Goal: Information Seeking & Learning: Learn about a topic

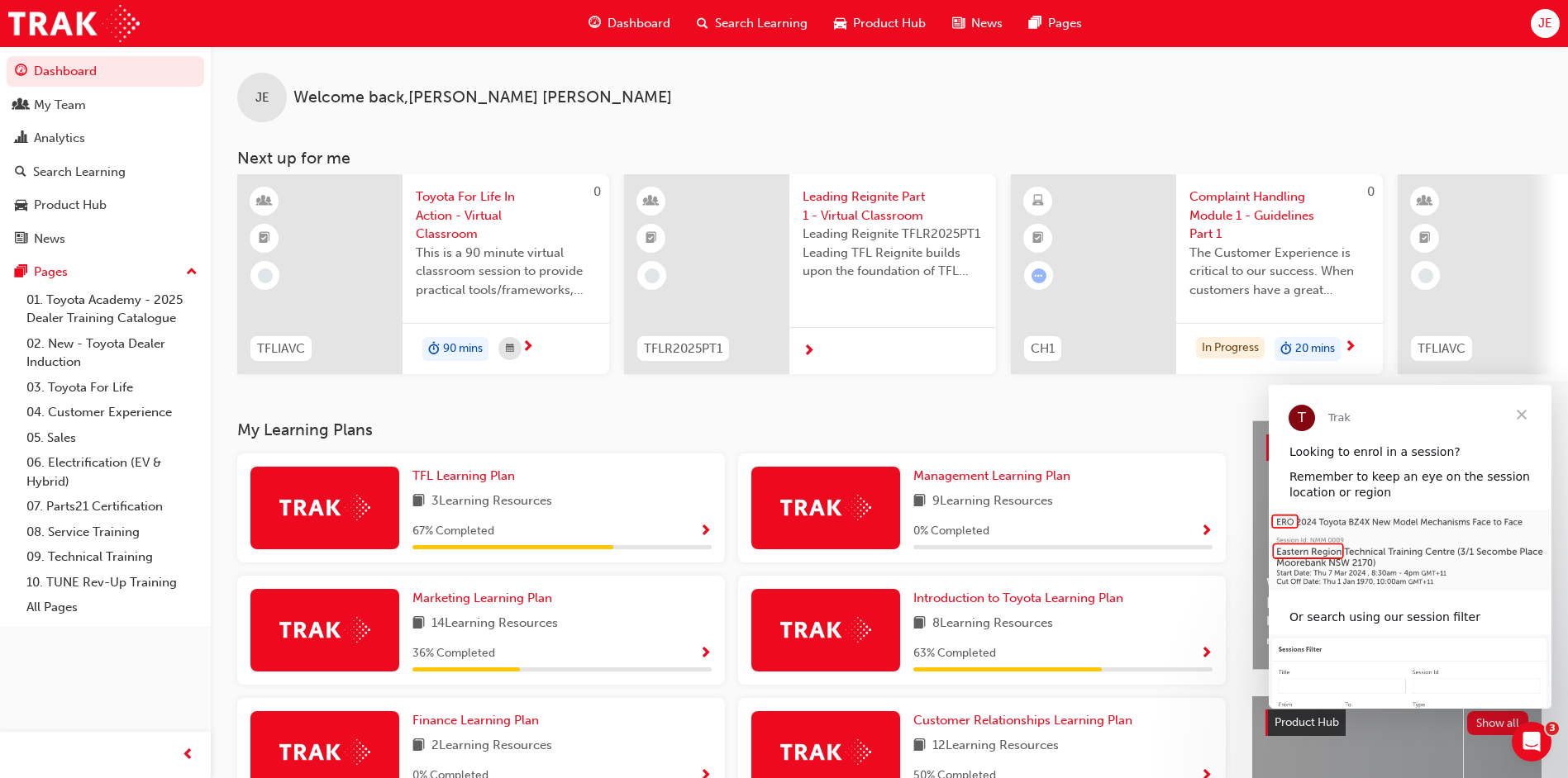
click at [1528, 409] on span "Close" at bounding box center [1522, 415] width 60 height 60
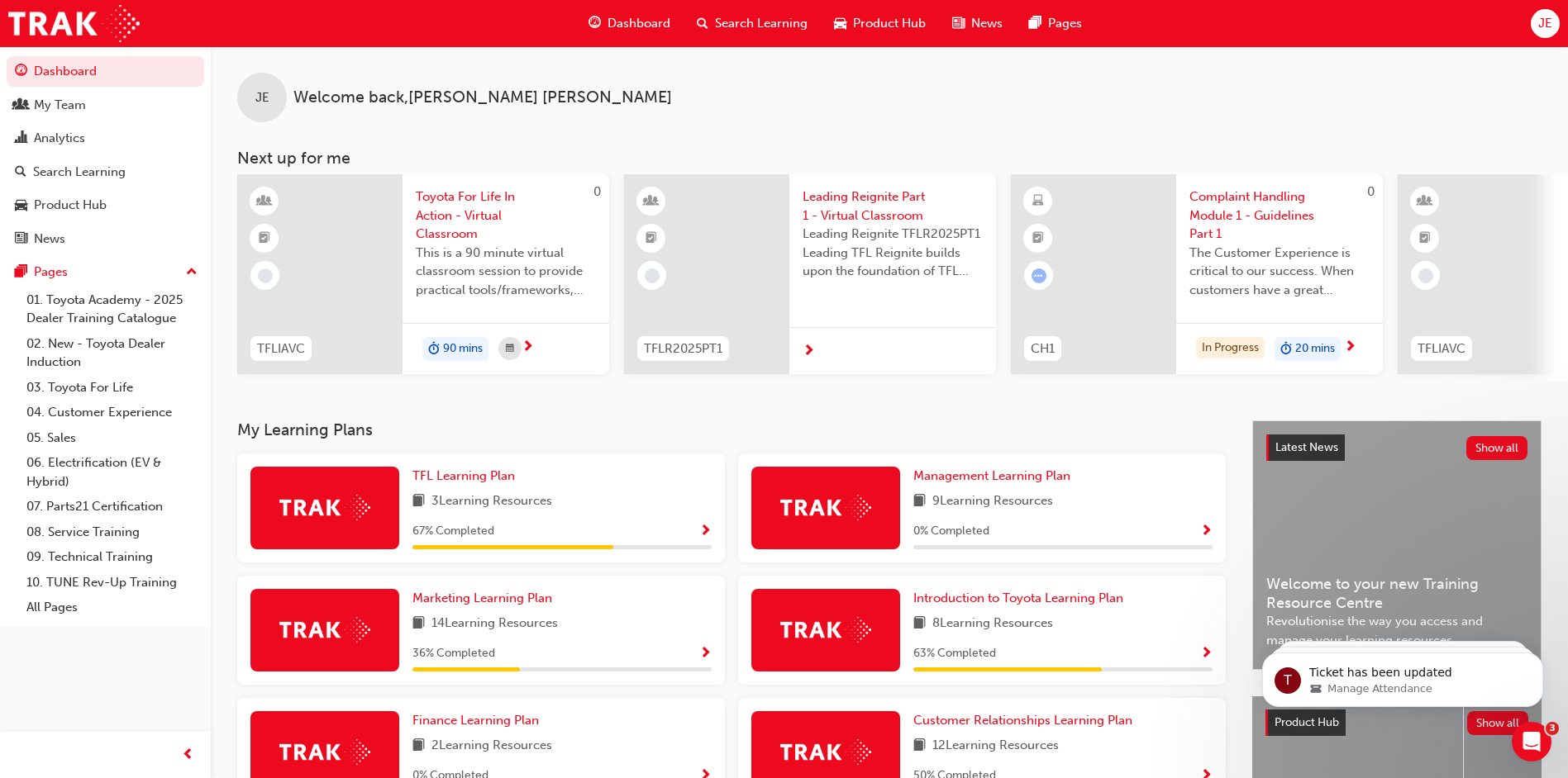
click at [731, 21] on span "Search Learning" at bounding box center [761, 24] width 93 height 19
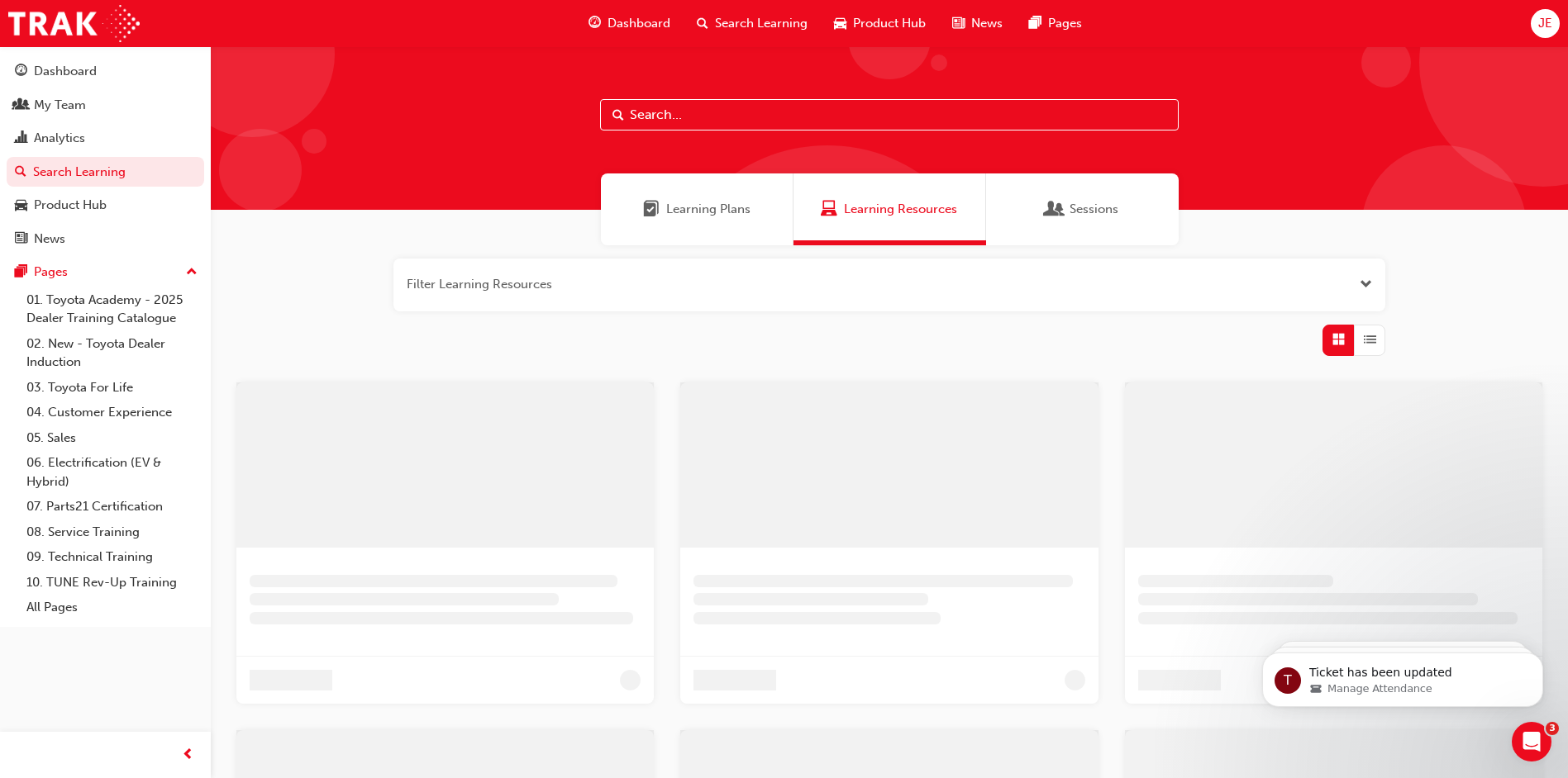
click at [718, 111] on input "text" at bounding box center [889, 115] width 579 height 31
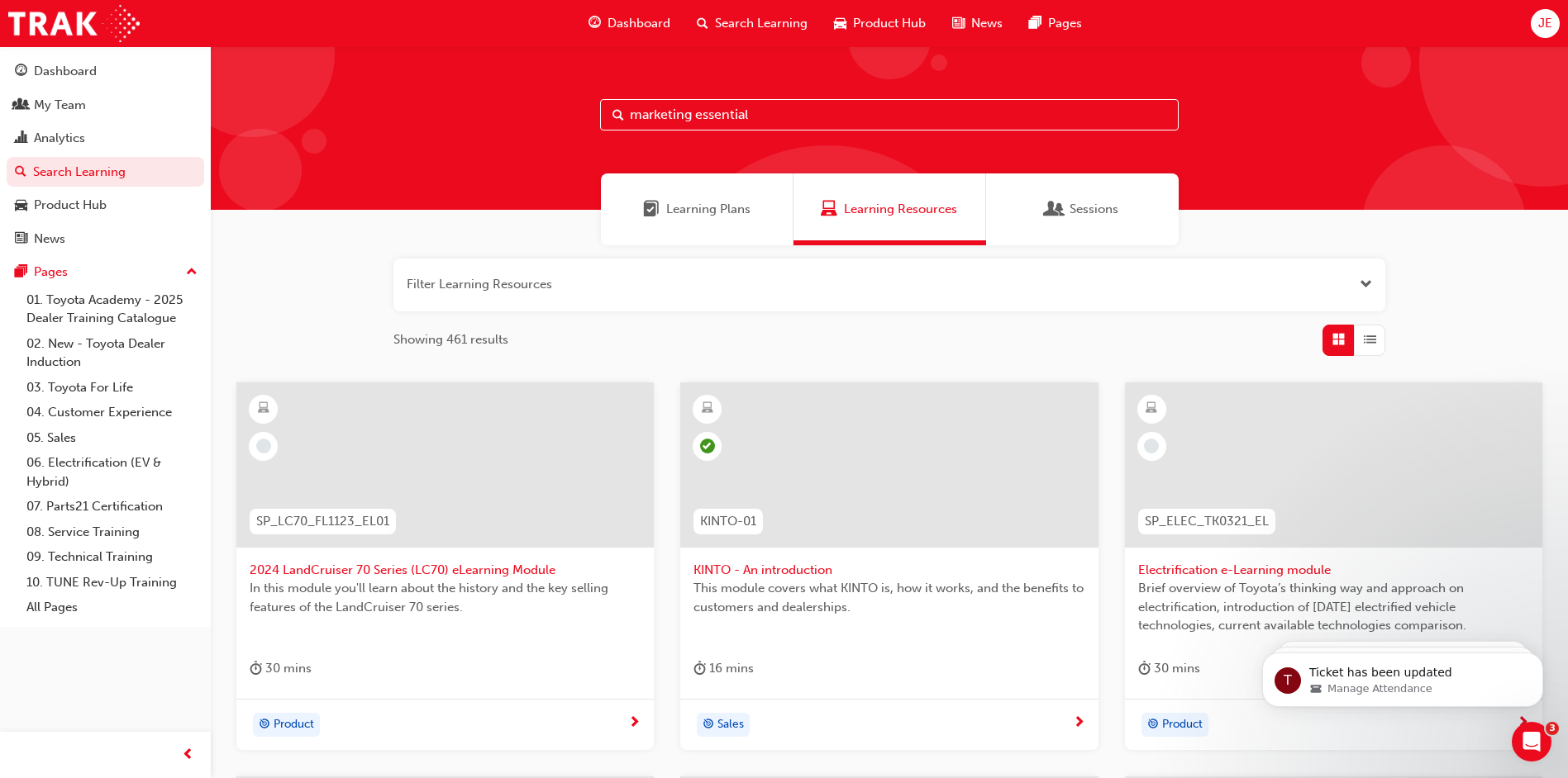
type input "marketing essential"
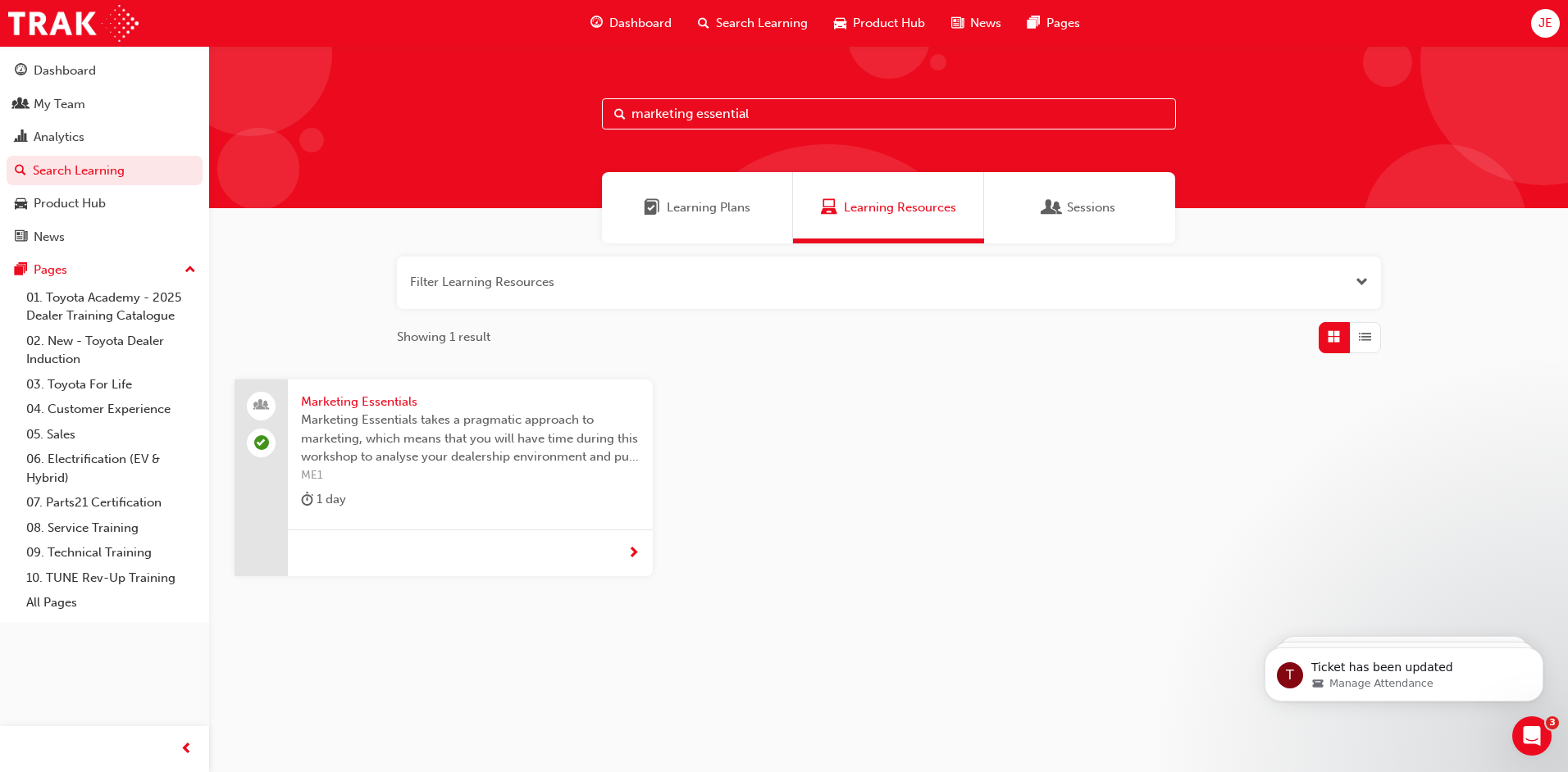
click at [357, 397] on span "Marketing Essentials" at bounding box center [470, 402] width 339 height 19
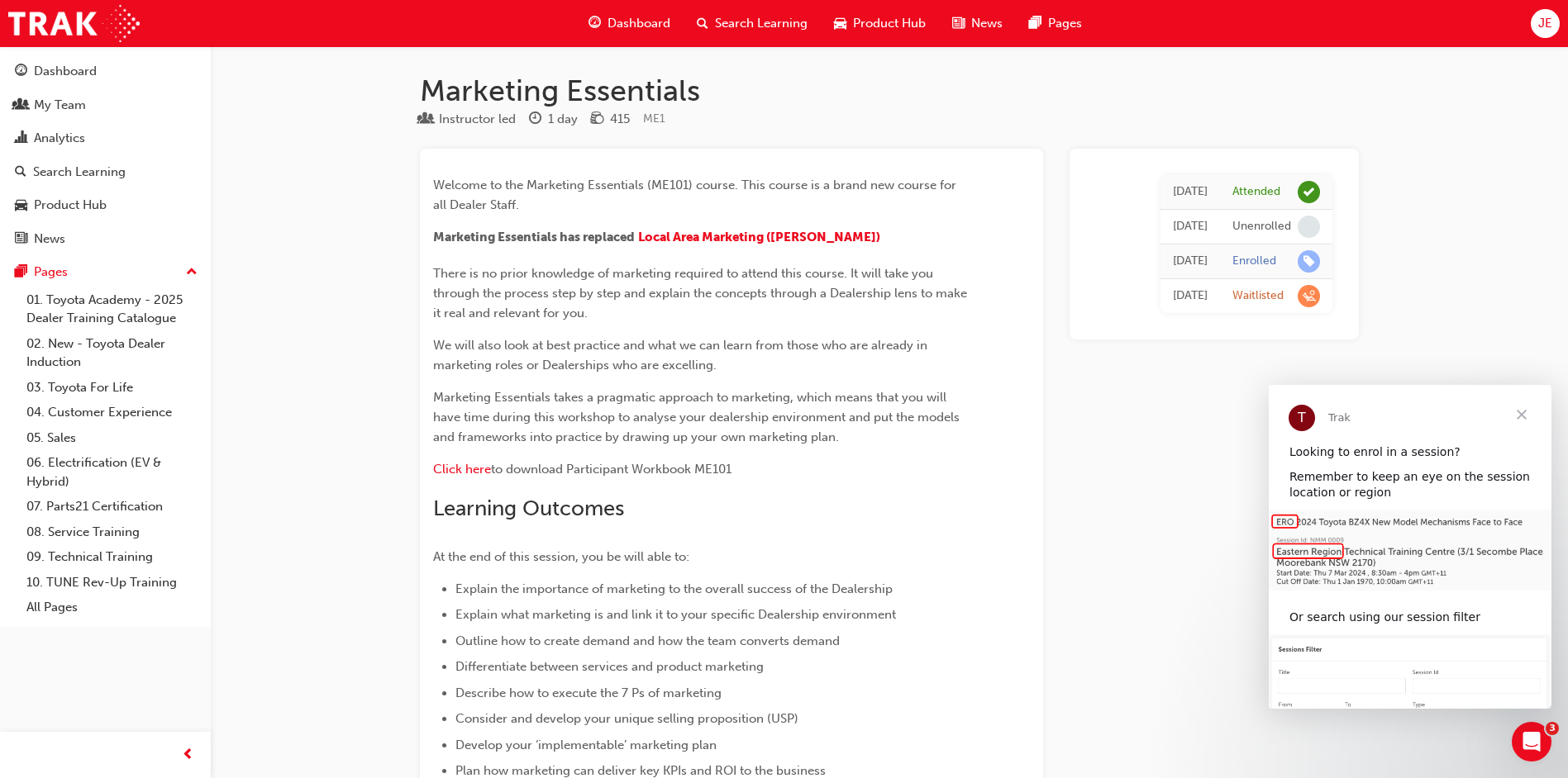
click at [1531, 409] on span "Close" at bounding box center [1522, 415] width 60 height 60
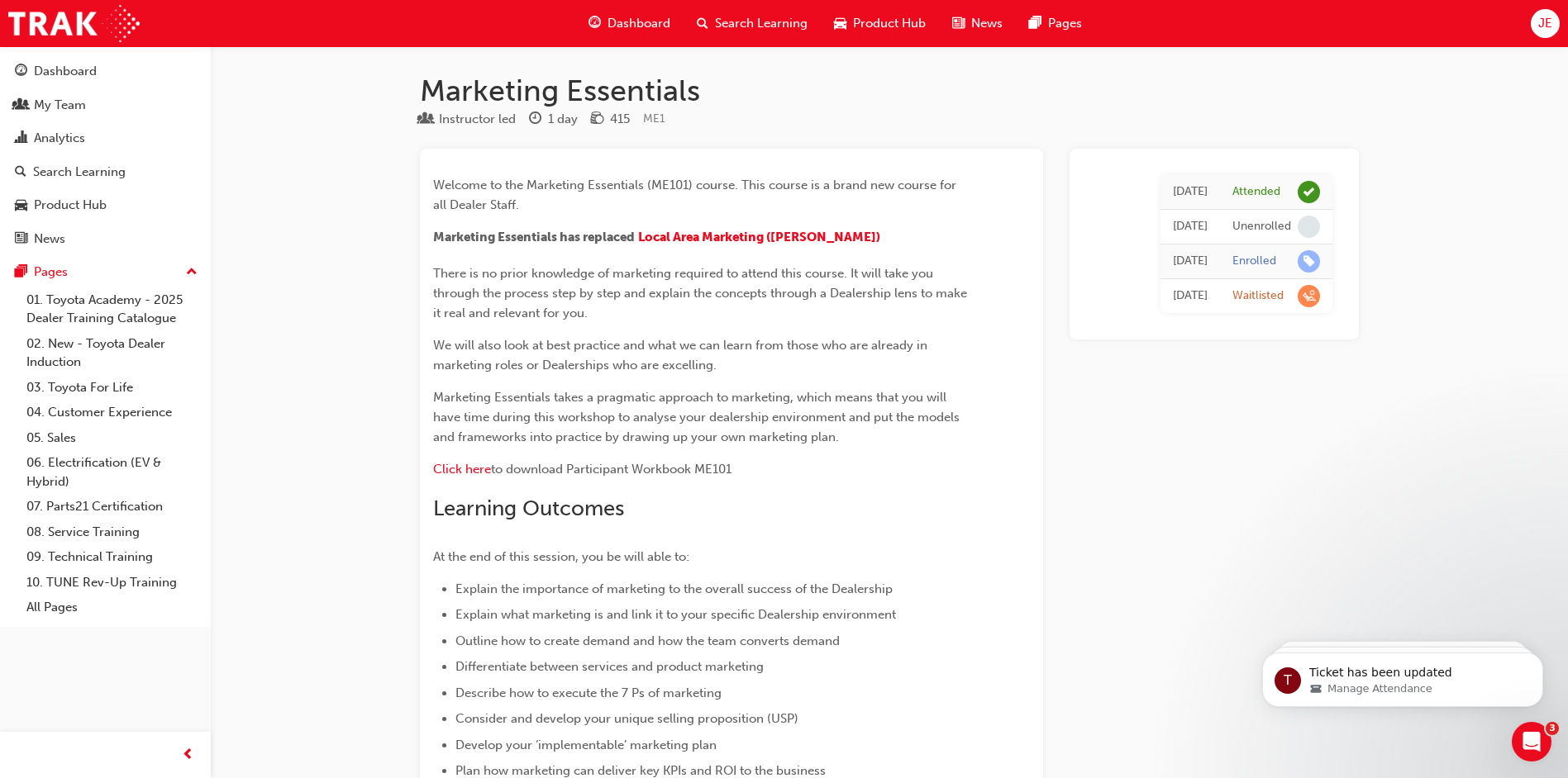
click at [758, 29] on span "Search Learning" at bounding box center [761, 24] width 93 height 19
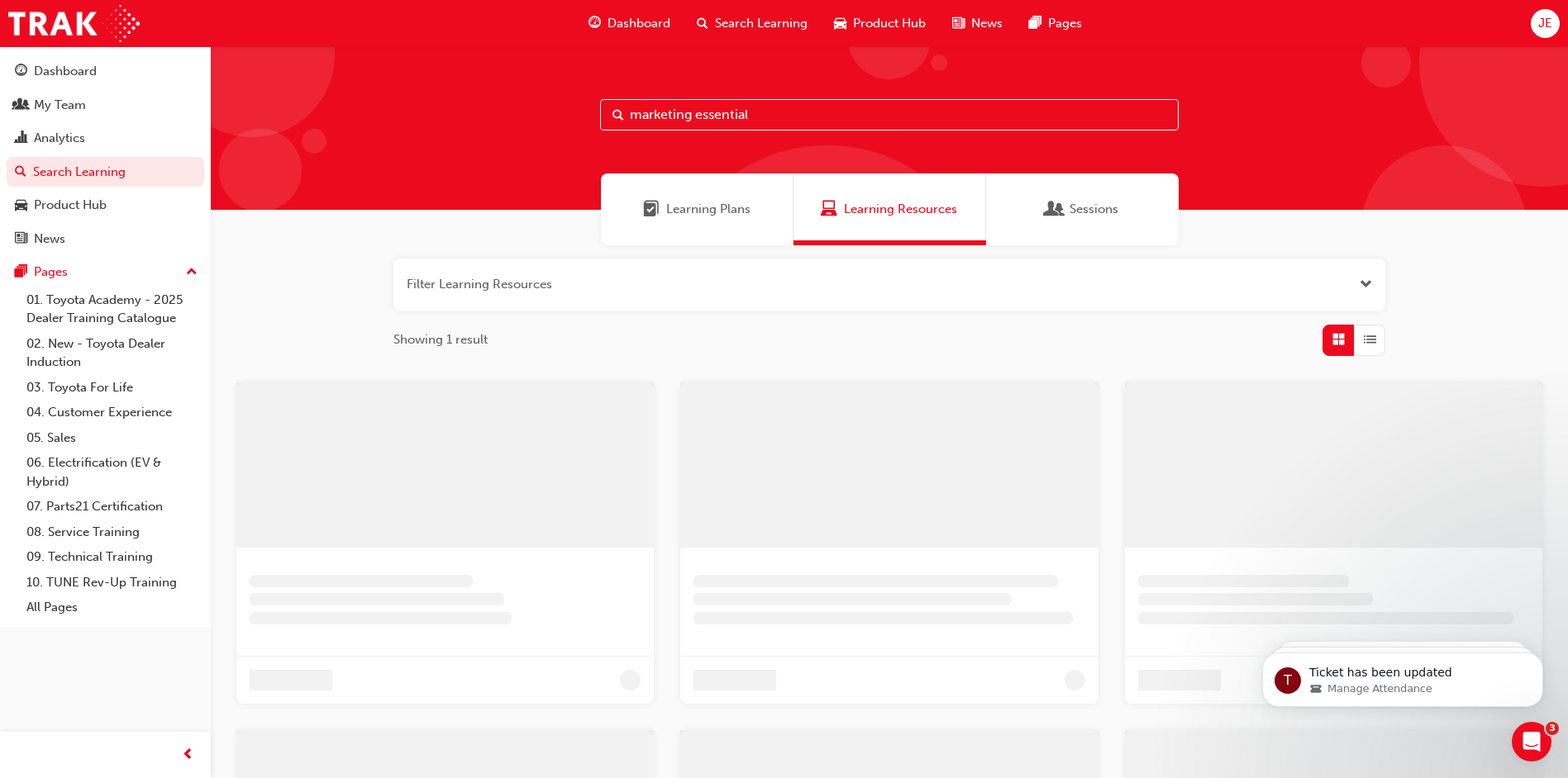
click at [701, 118] on input "marketing essential" at bounding box center [889, 115] width 579 height 31
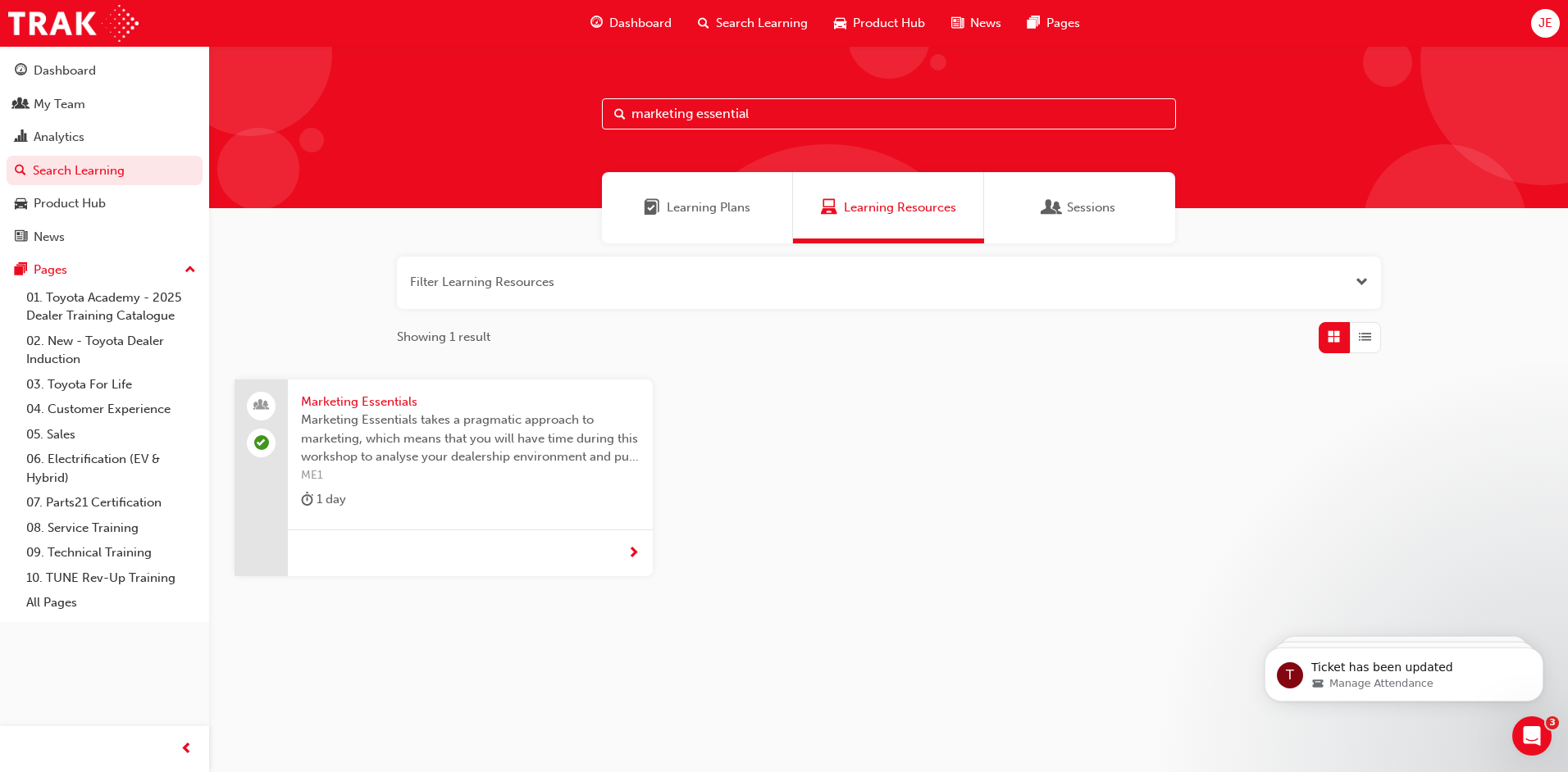
drag, startPoint x: 784, startPoint y: 118, endPoint x: 297, endPoint y: 57, distance: 490.8
click at [298, 58] on div "marketing essential" at bounding box center [889, 127] width 1358 height 162
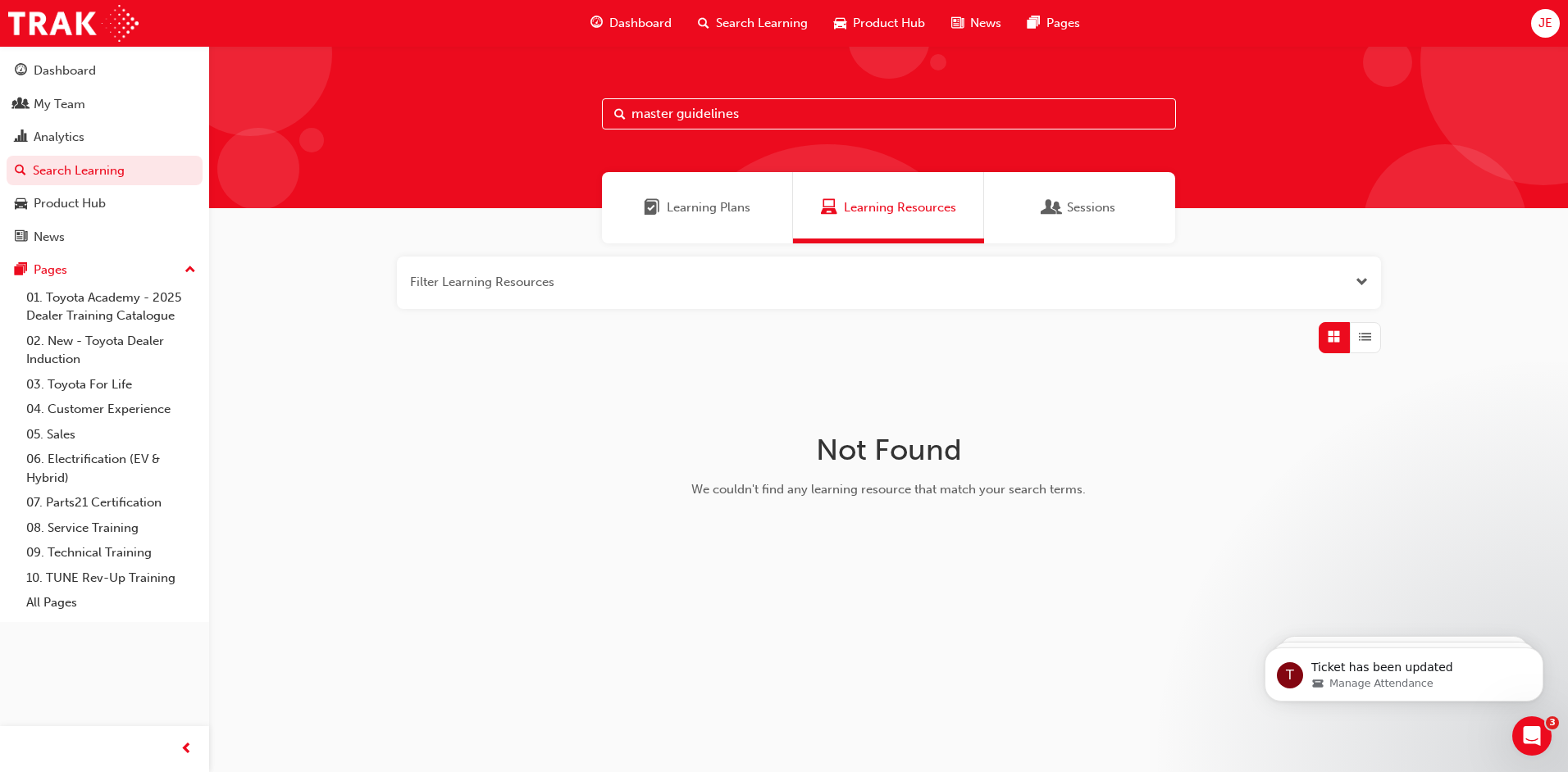
drag, startPoint x: 772, startPoint y: 119, endPoint x: 504, endPoint y: 111, distance: 268.1
click at [506, 112] on div "master guidelines" at bounding box center [889, 127] width 1358 height 162
type input "v"
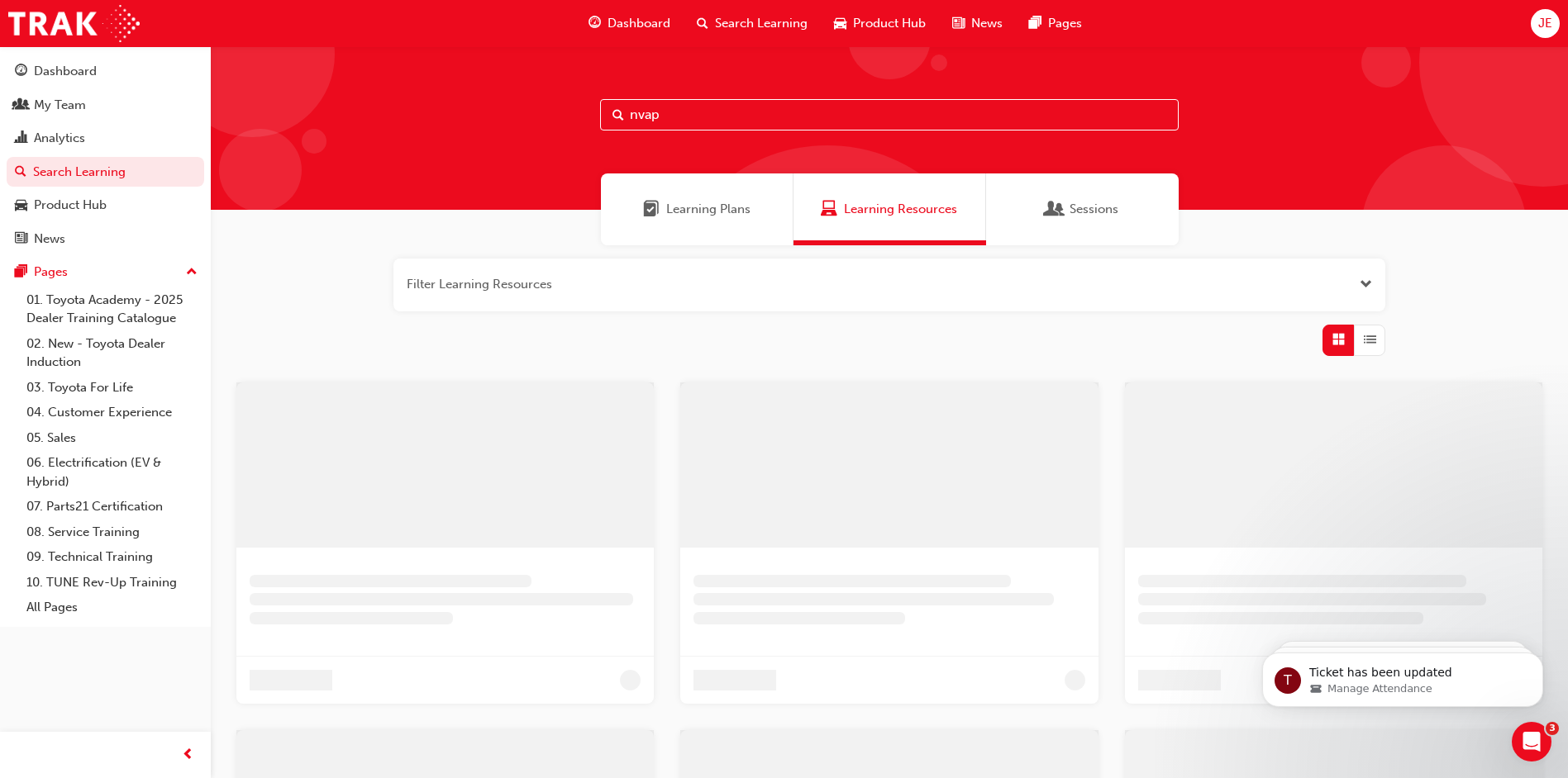
type input "nvap"
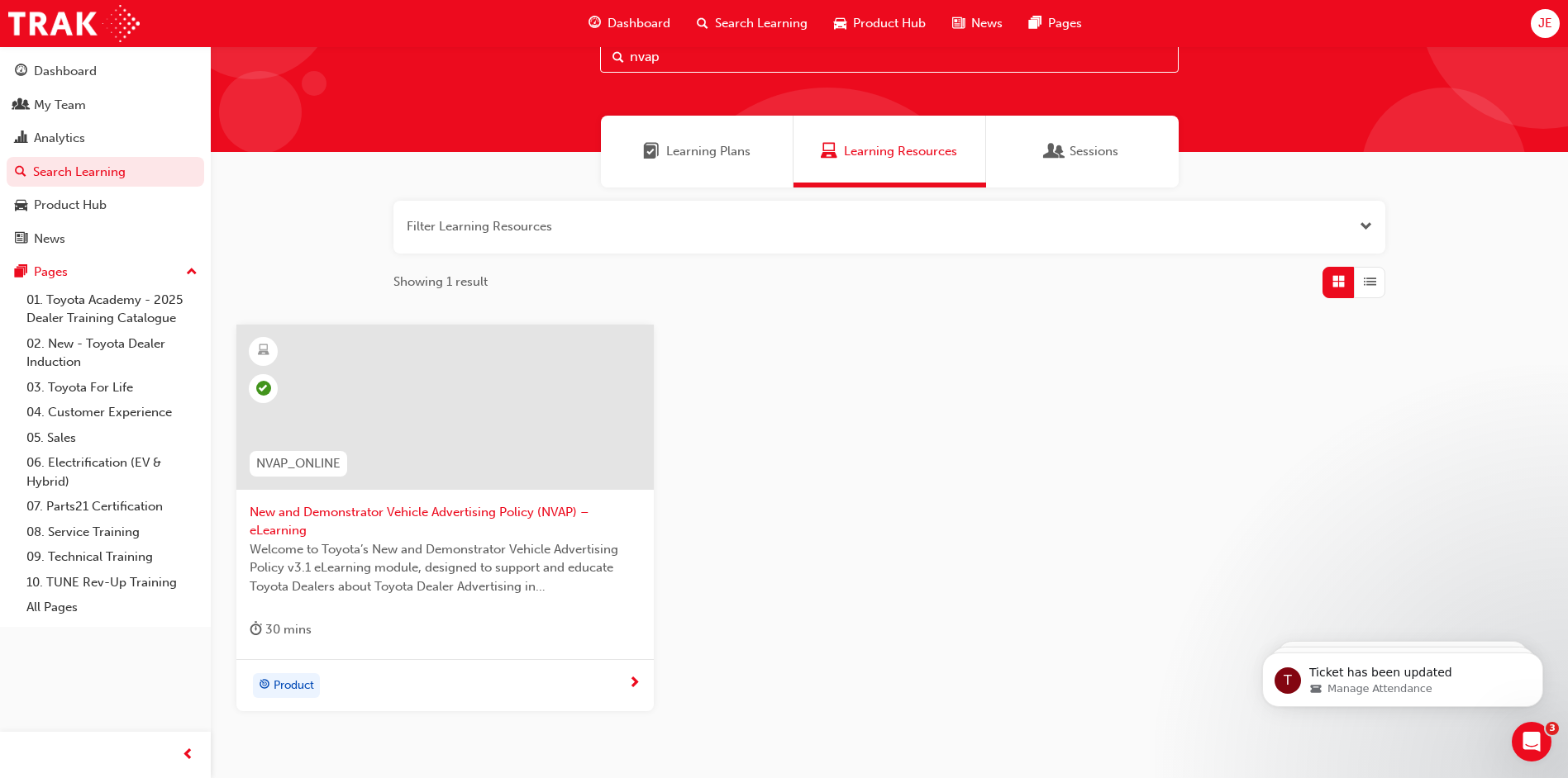
scroll to position [82, 0]
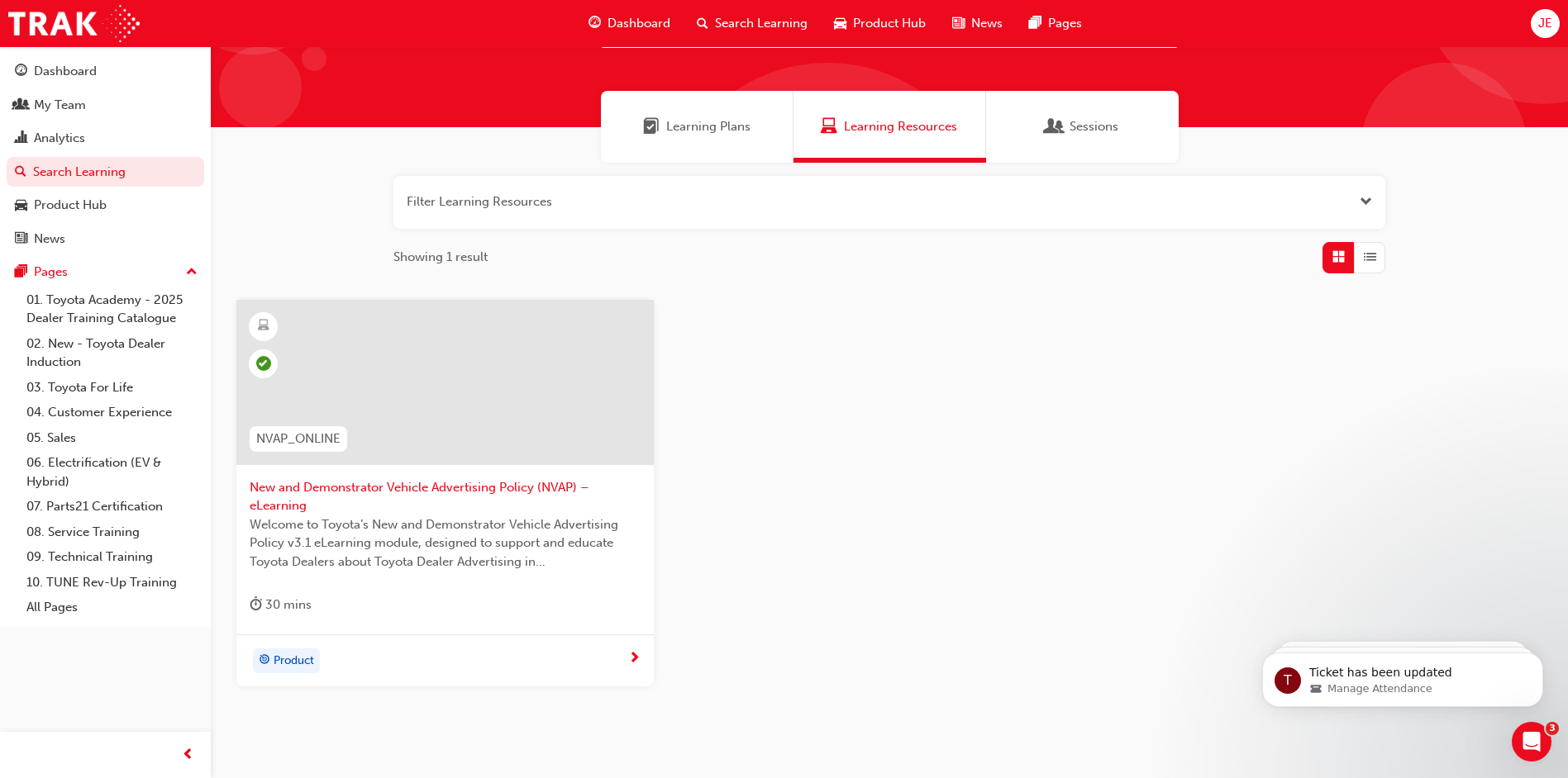
click at [485, 485] on span "New and Demonstrator Vehicle Advertising Policy (NVAP) – eLearning" at bounding box center [445, 496] width 391 height 37
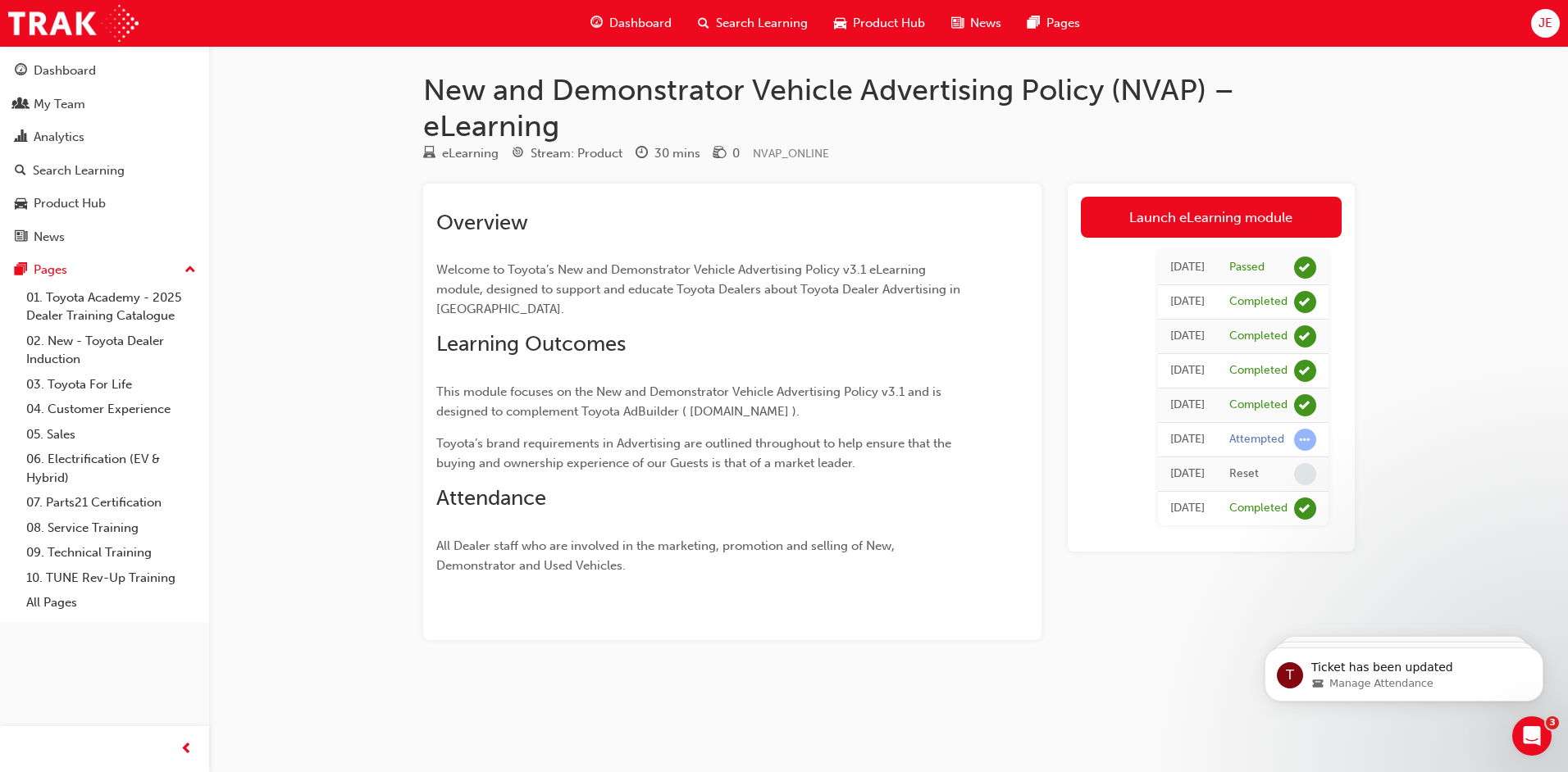
click at [730, 27] on span "Search Learning" at bounding box center [762, 23] width 92 height 19
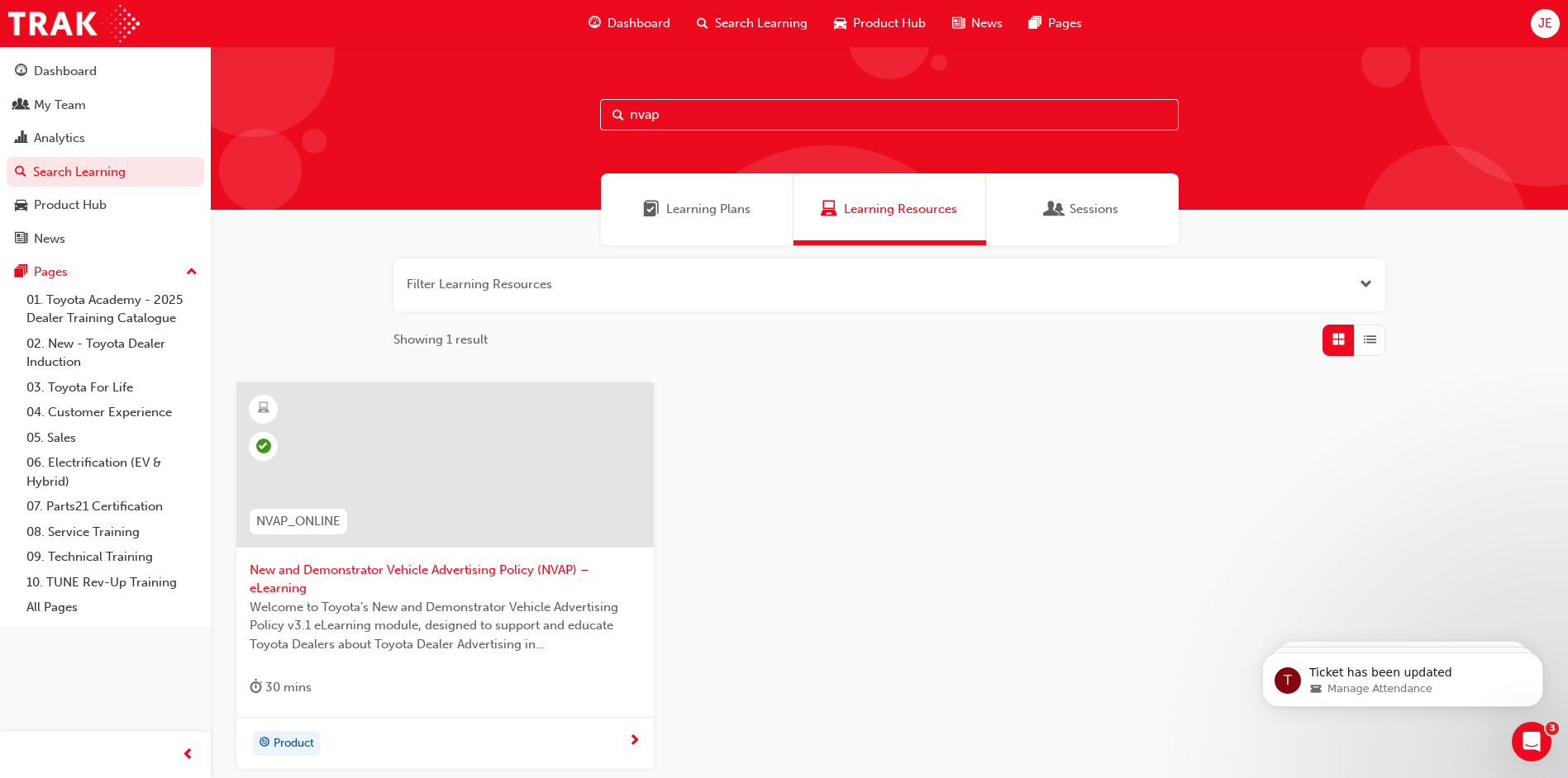
drag, startPoint x: 322, startPoint y: 271, endPoint x: 342, endPoint y: 281, distance: 22.4
click at [322, 271] on div "Filter Learning Resources Showing 1 result NVAP_ONLINE New and Demonstrator Veh…" at bounding box center [889, 539] width 1357 height 590
drag, startPoint x: 702, startPoint y: 114, endPoint x: 561, endPoint y: 127, distance: 141.6
click at [563, 126] on div "nvap" at bounding box center [889, 128] width 1357 height 164
type input "new and demonstrator"
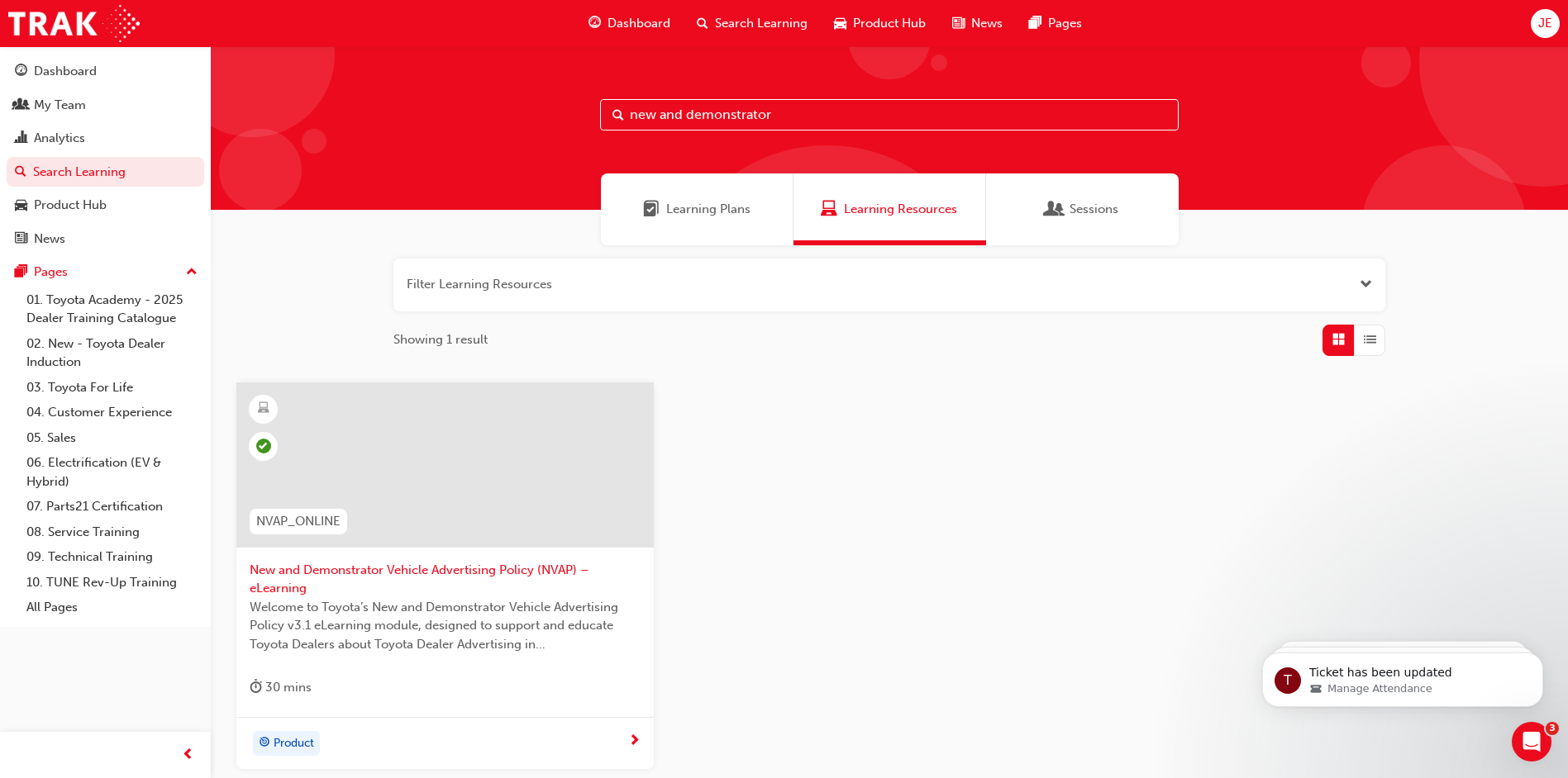
click at [335, 568] on span "New and Demonstrator Vehicle Advertising Policy (NVAP) – eLearning" at bounding box center [445, 579] width 391 height 37
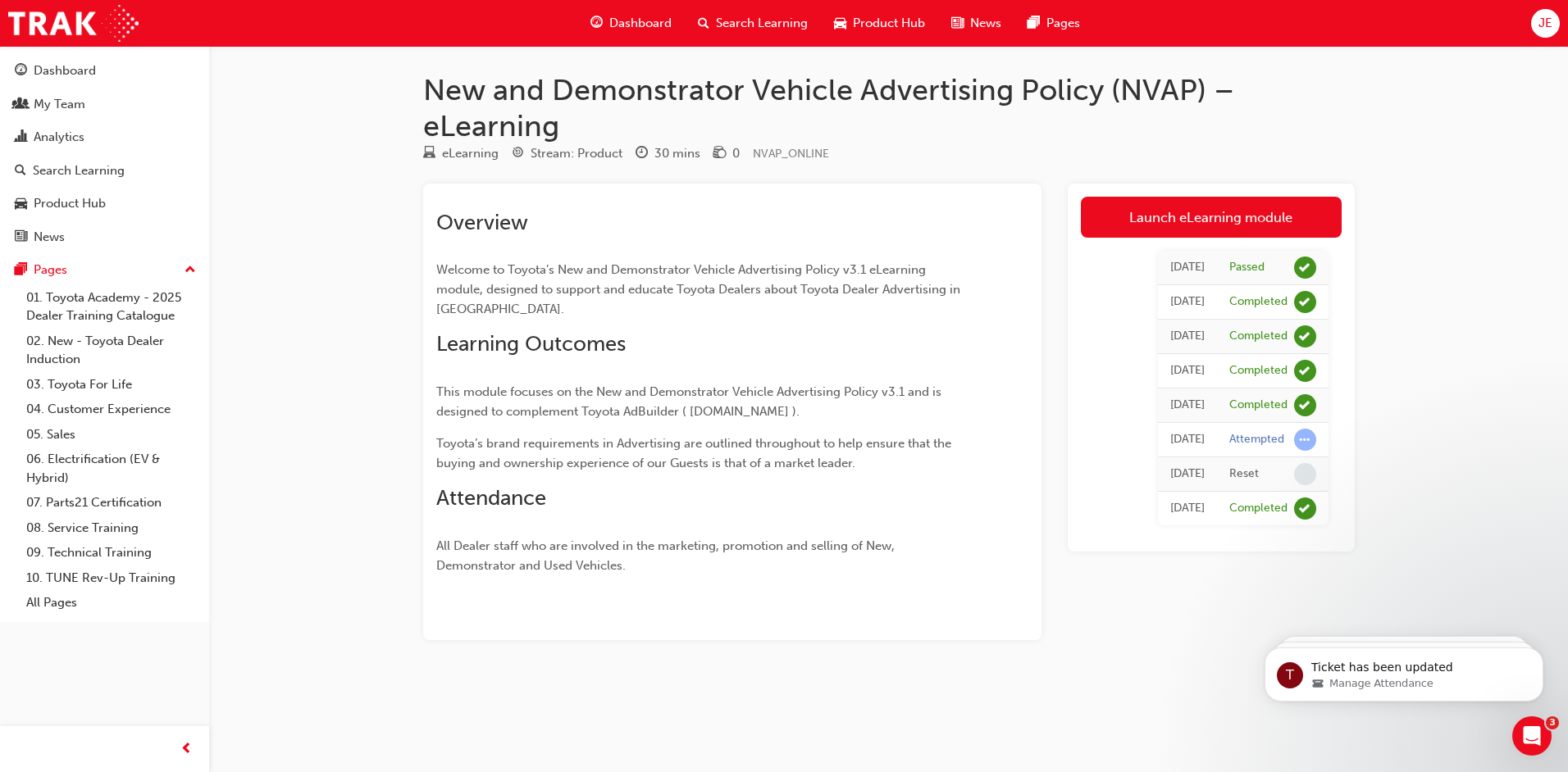
click at [359, 259] on div "New and Demonstrator Vehicle Advertising Policy (NVAP) – eLearning eLearning St…" at bounding box center [784, 386] width 1568 height 772
click at [1219, 232] on link "Launch eLearning module" at bounding box center [1211, 217] width 261 height 41
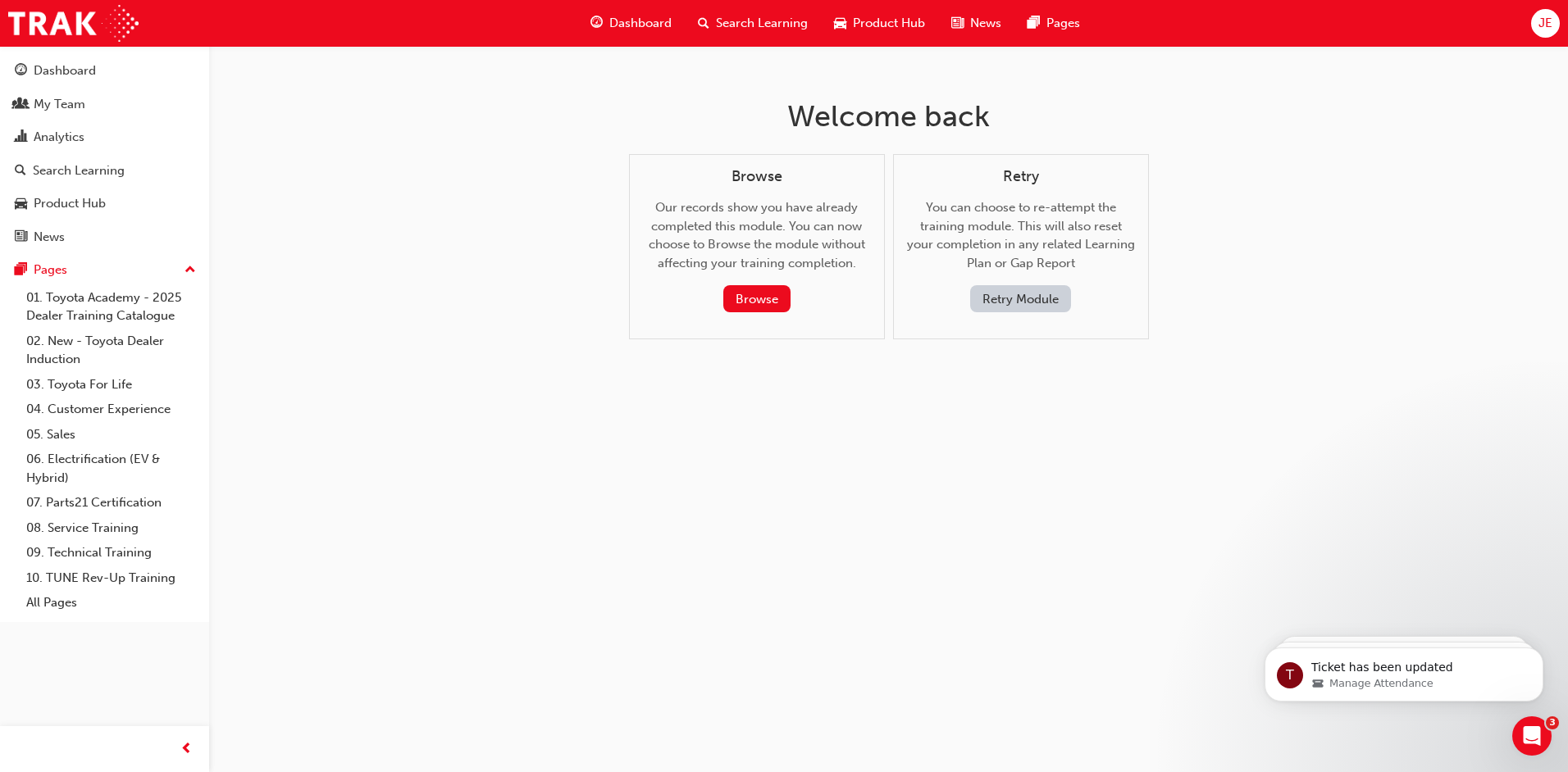
click at [1044, 296] on button "Retry Module" at bounding box center [1020, 299] width 101 height 27
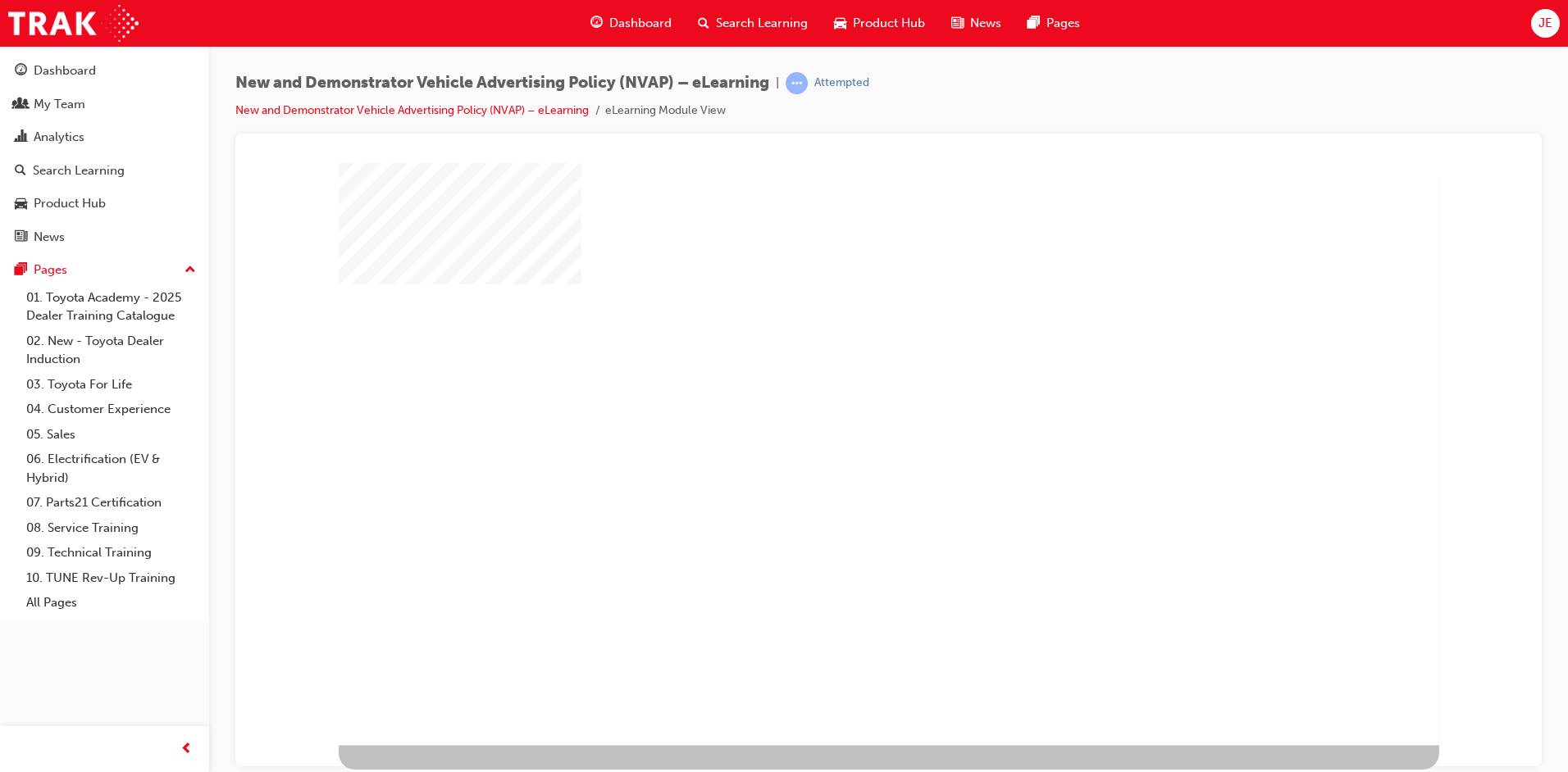
click at [842, 407] on div "play" at bounding box center [842, 407] width 0 height 0
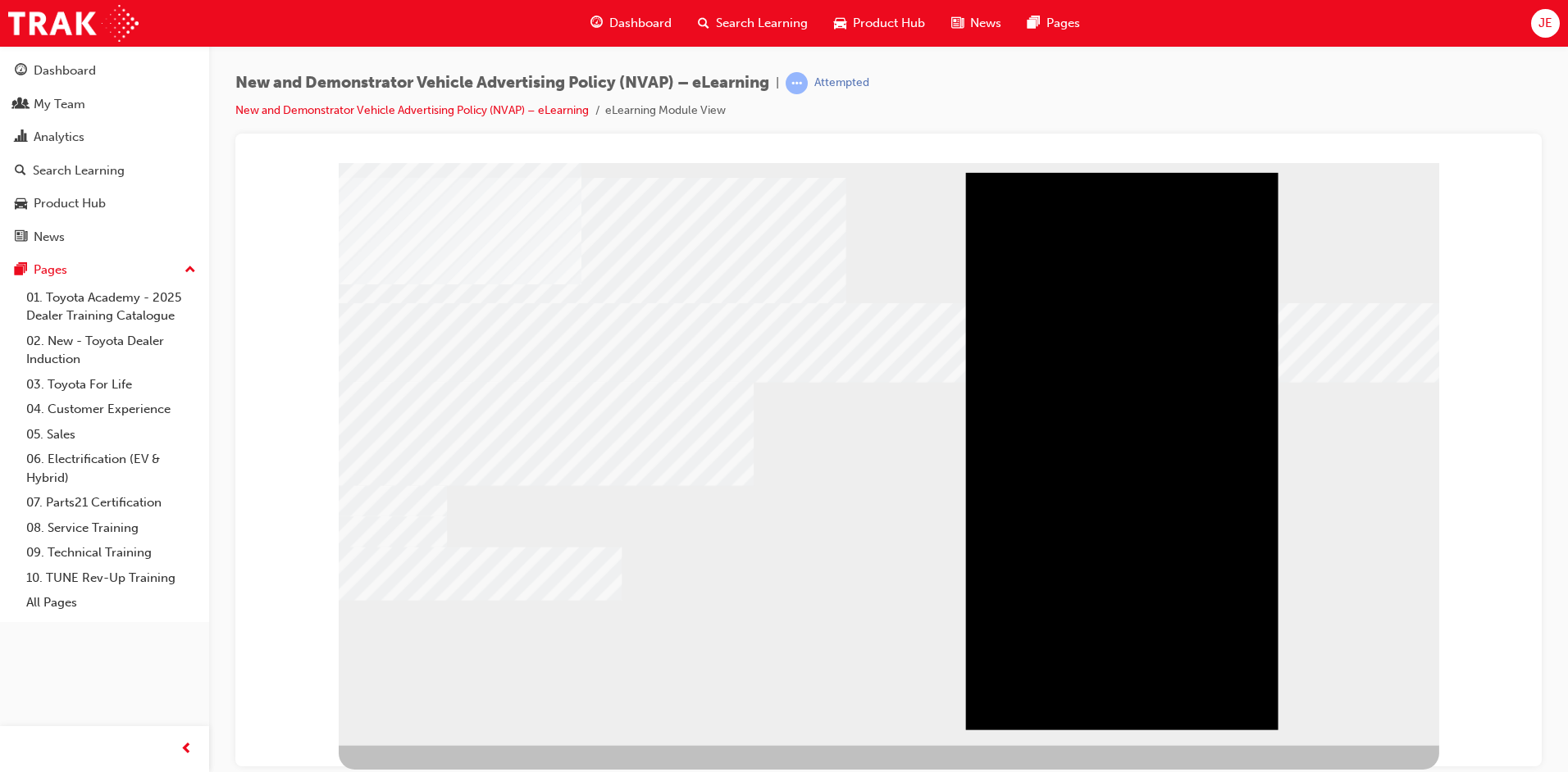
click at [1129, 172] on div "Play" at bounding box center [1122, 172] width 313 height 0
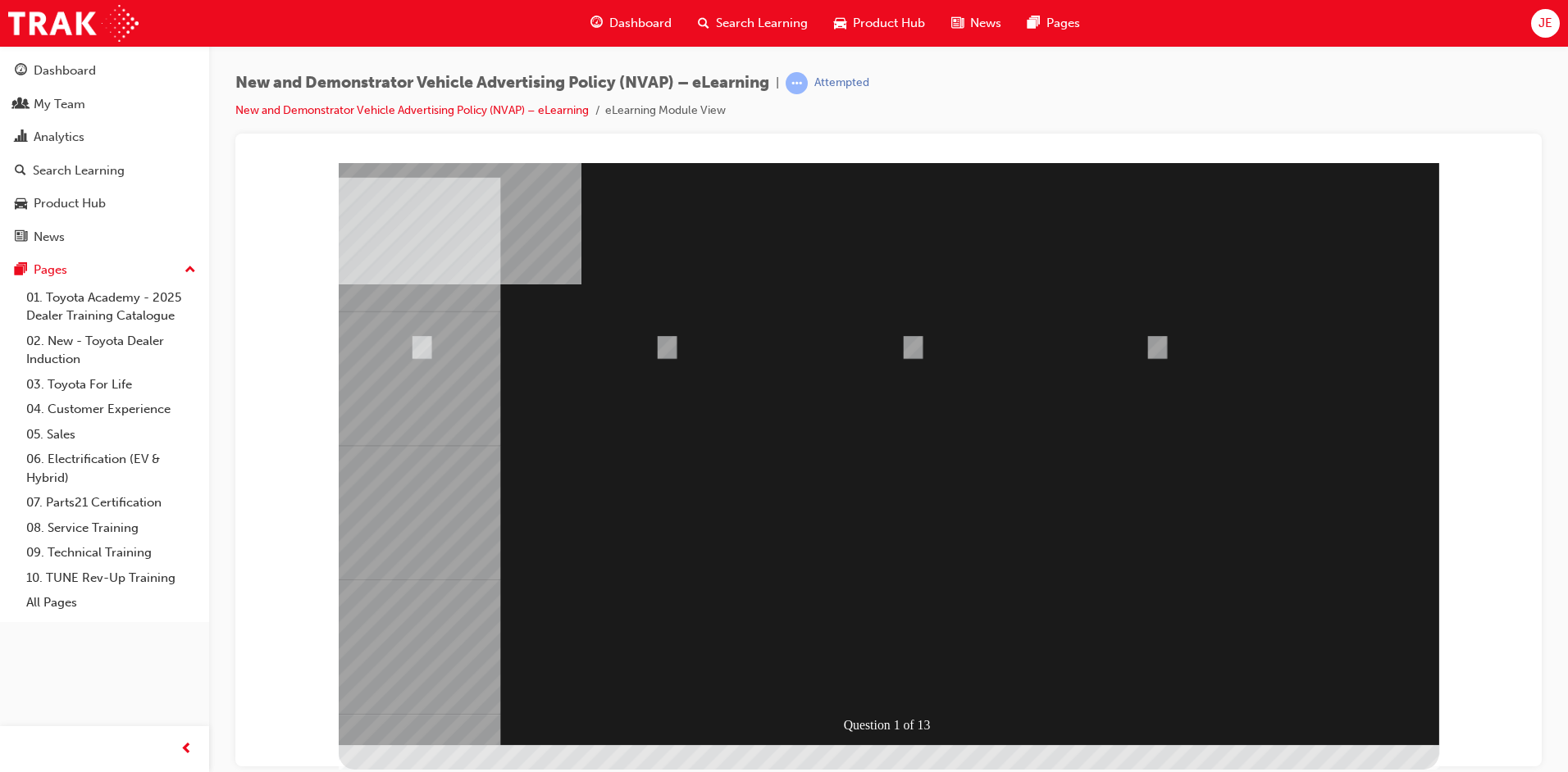
radio input "true"
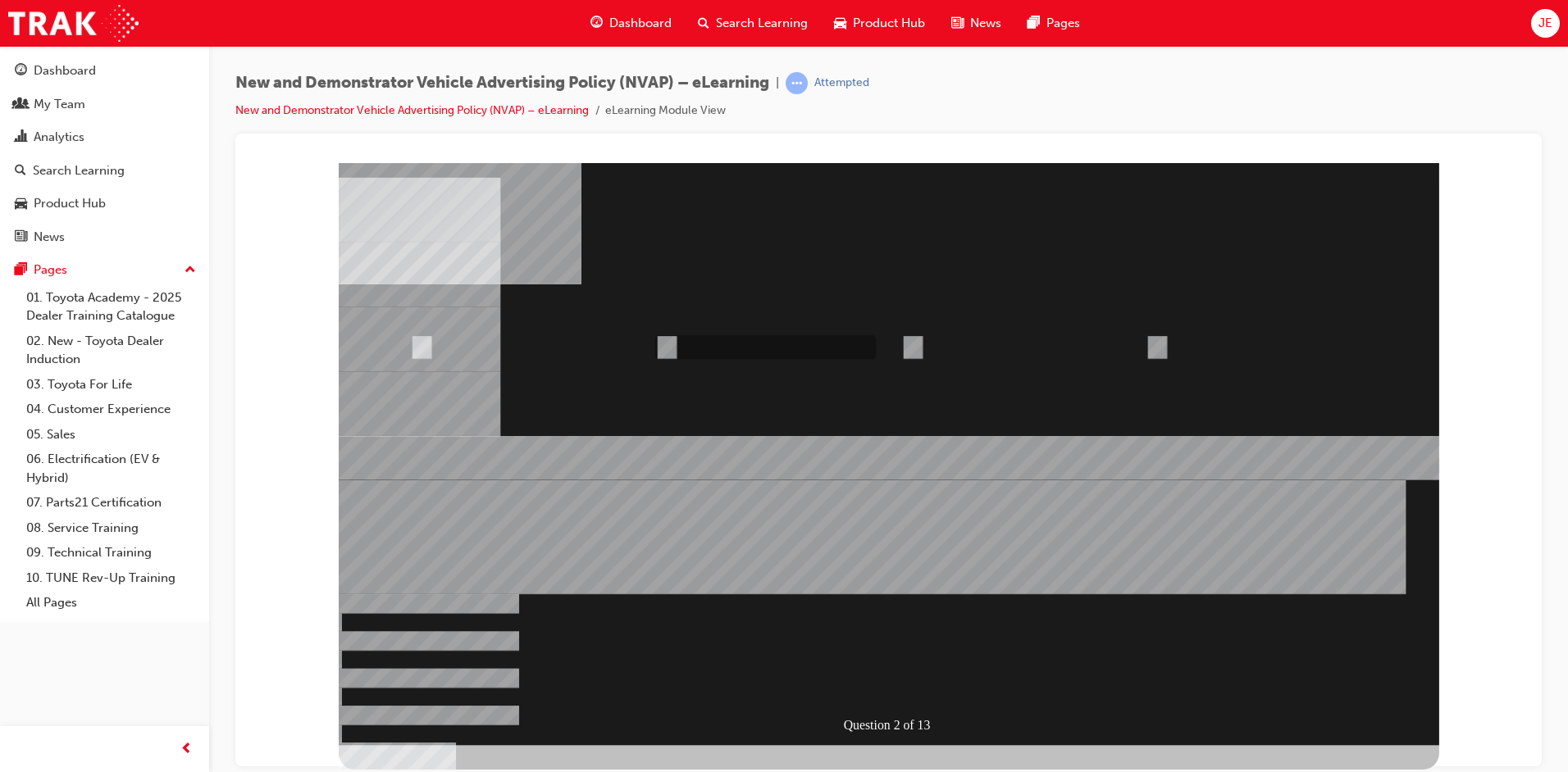
radio input "true"
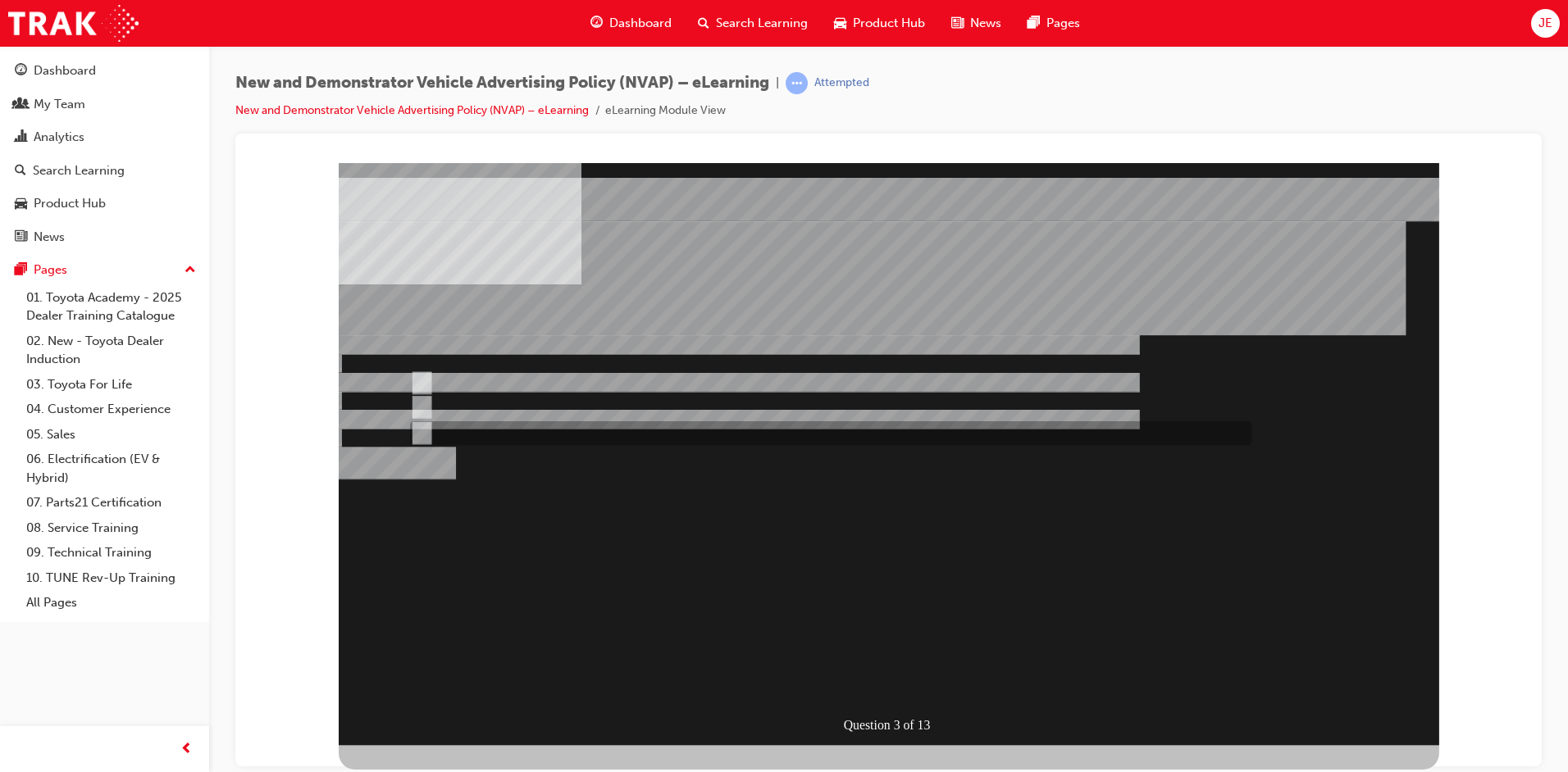
radio input "true"
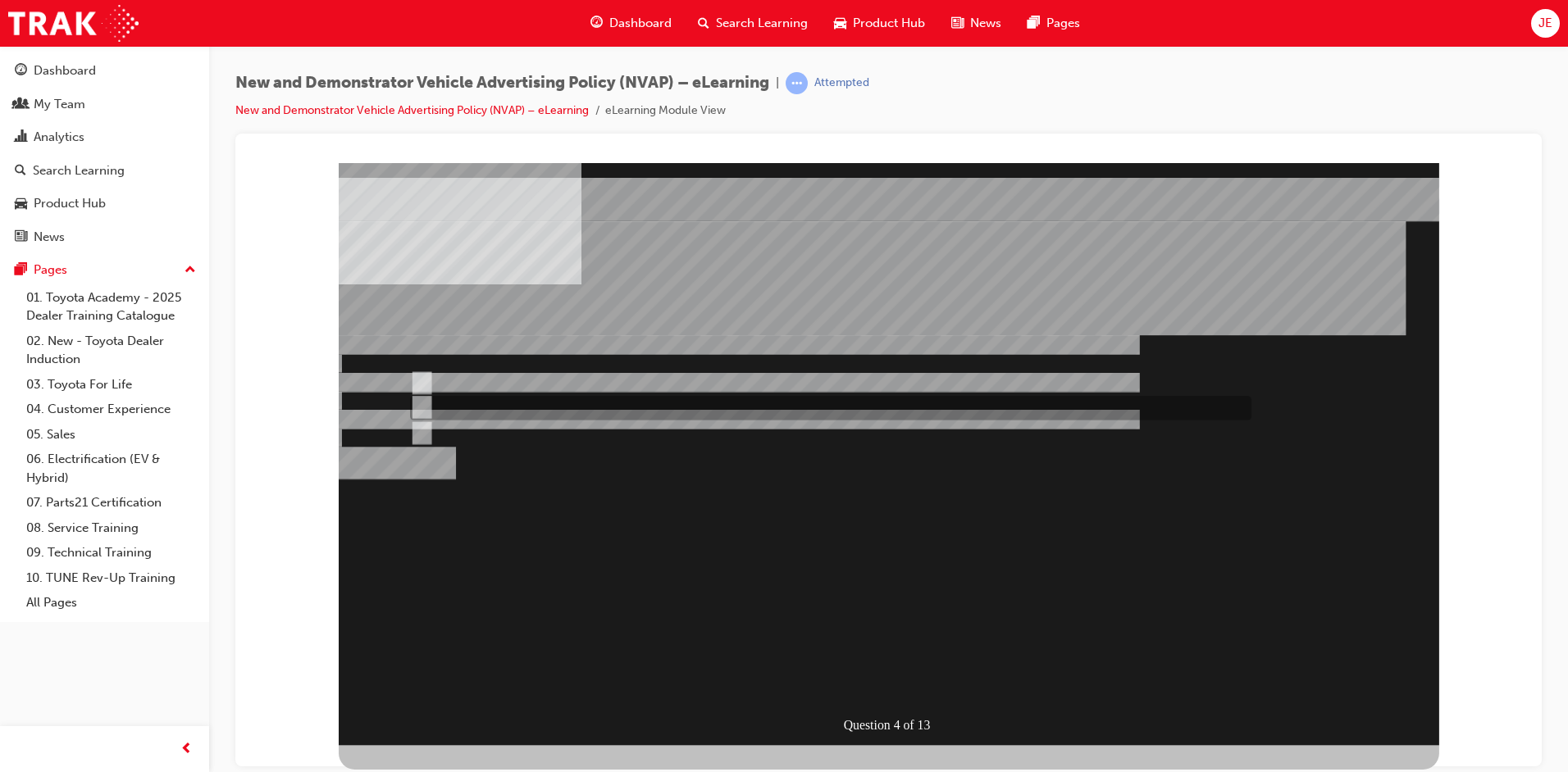
radio input "false"
radio input "true"
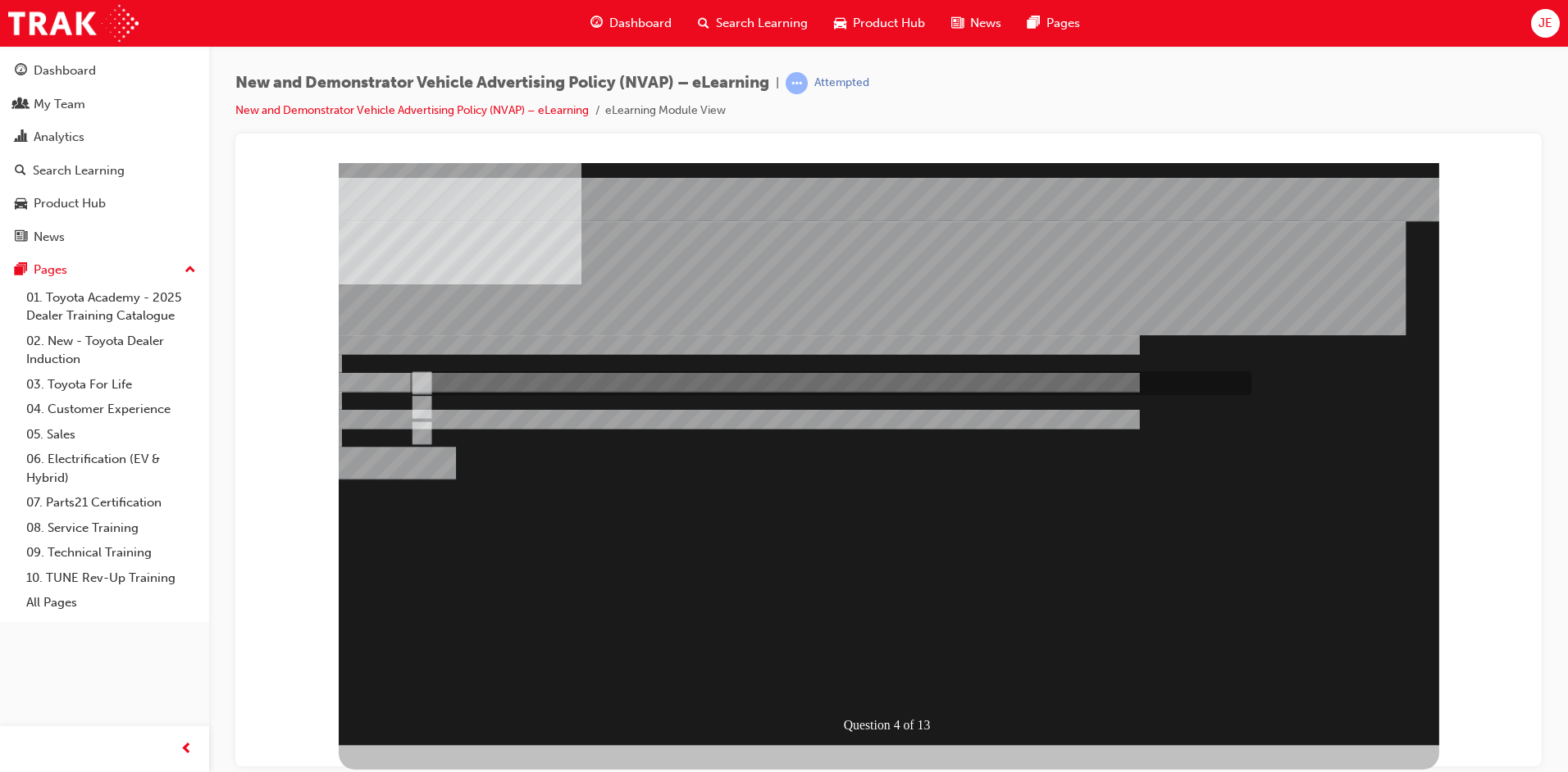
radio input "true"
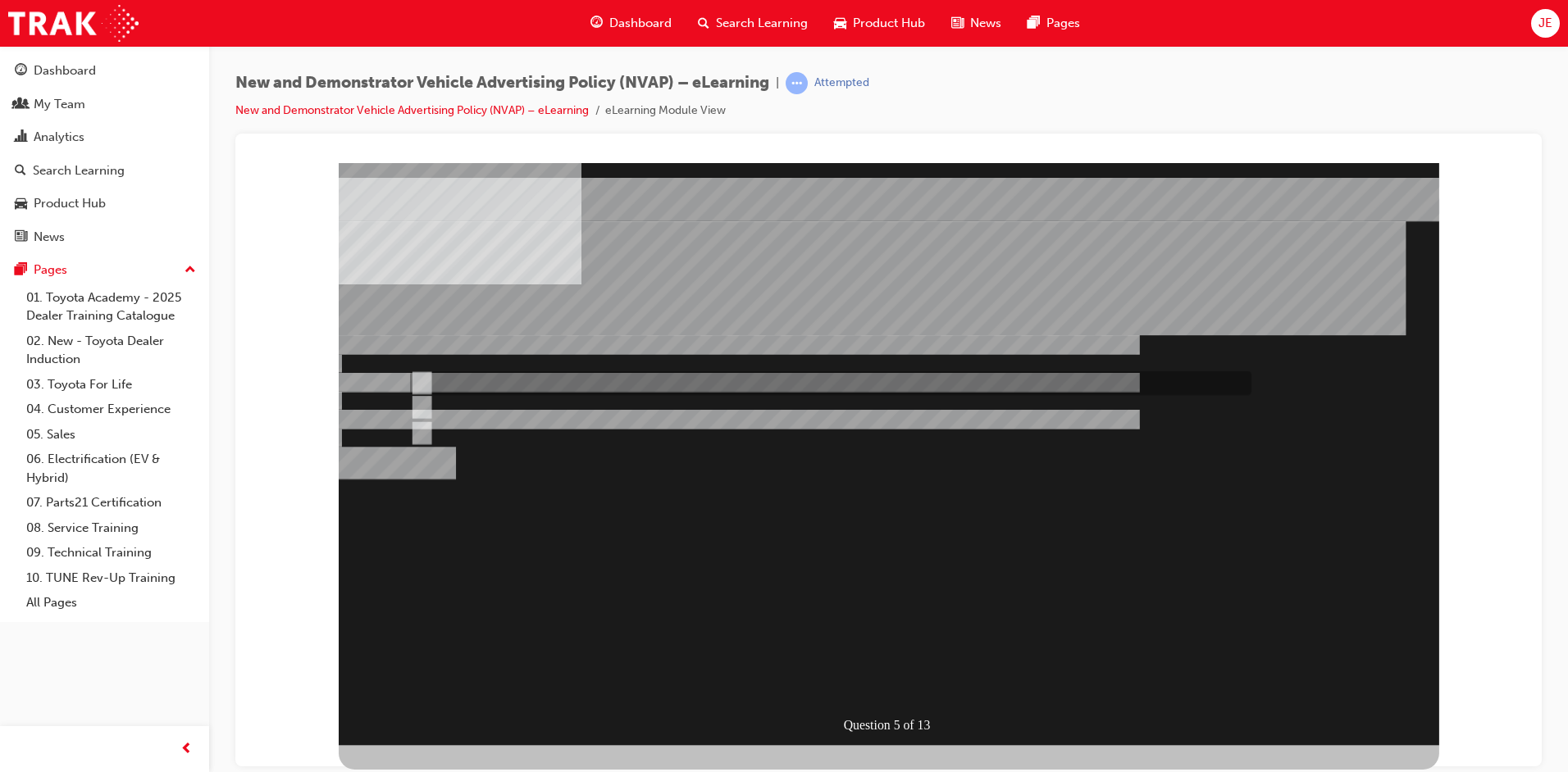
radio input "true"
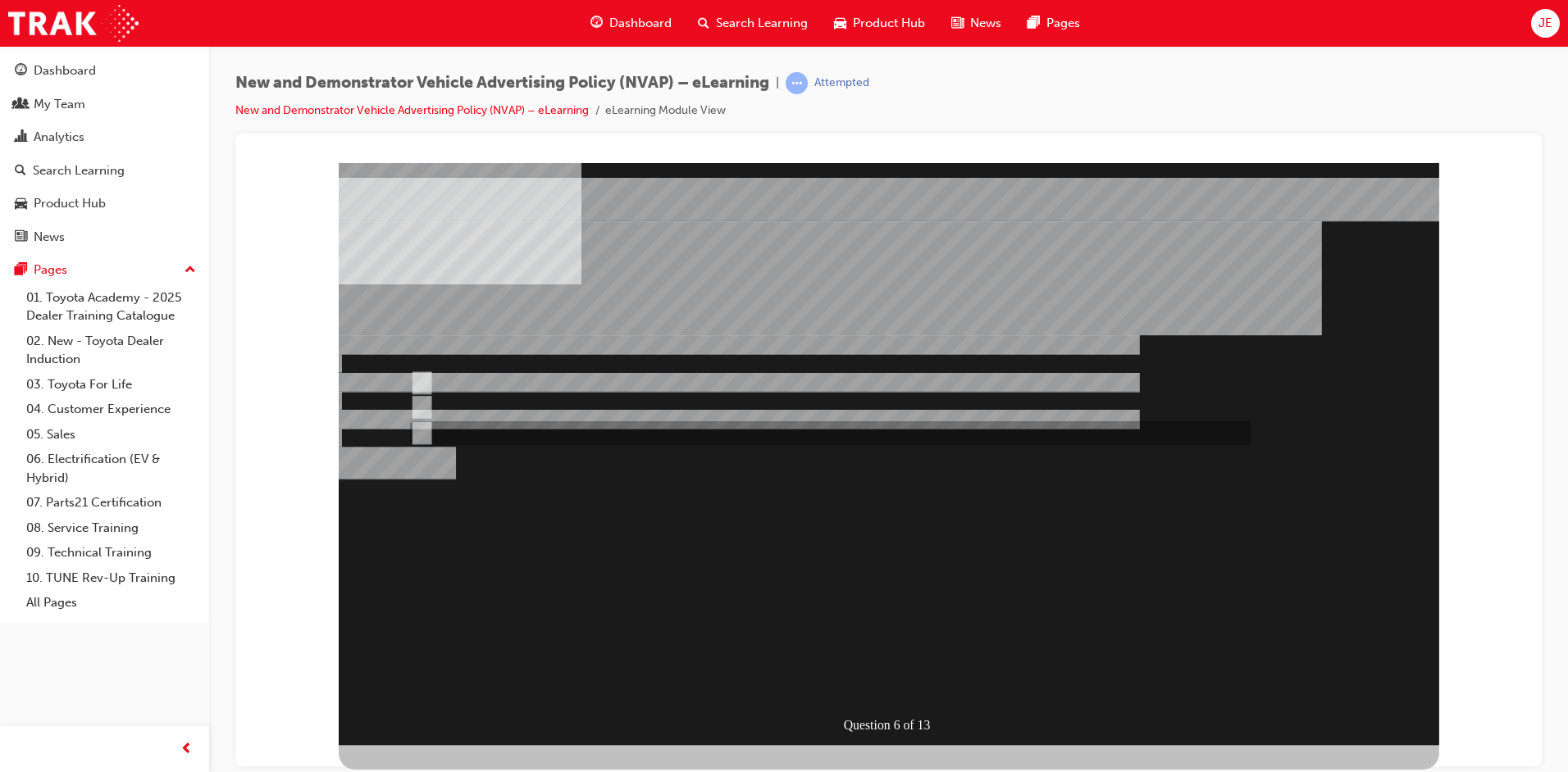
radio input "true"
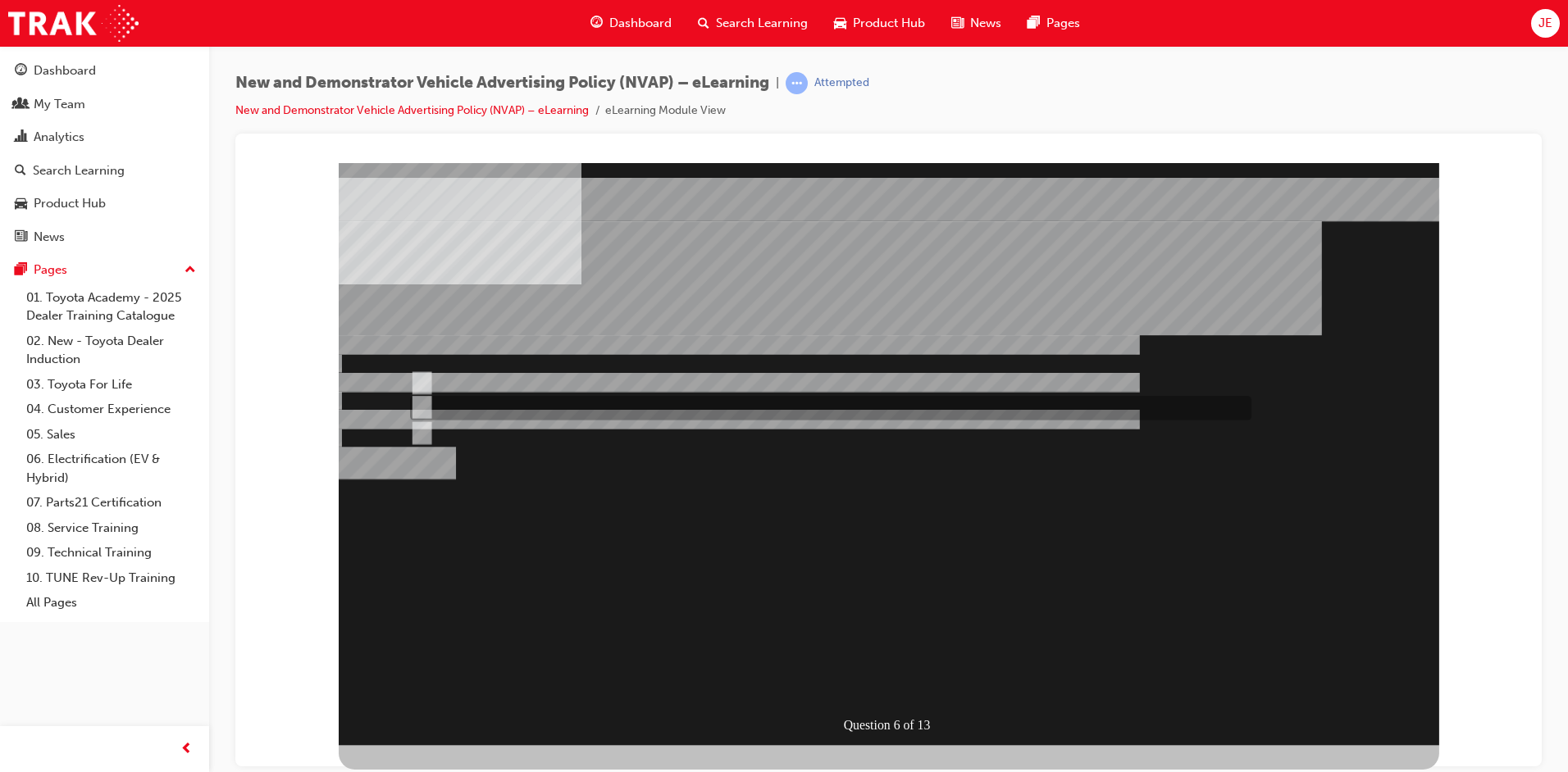
radio input "true"
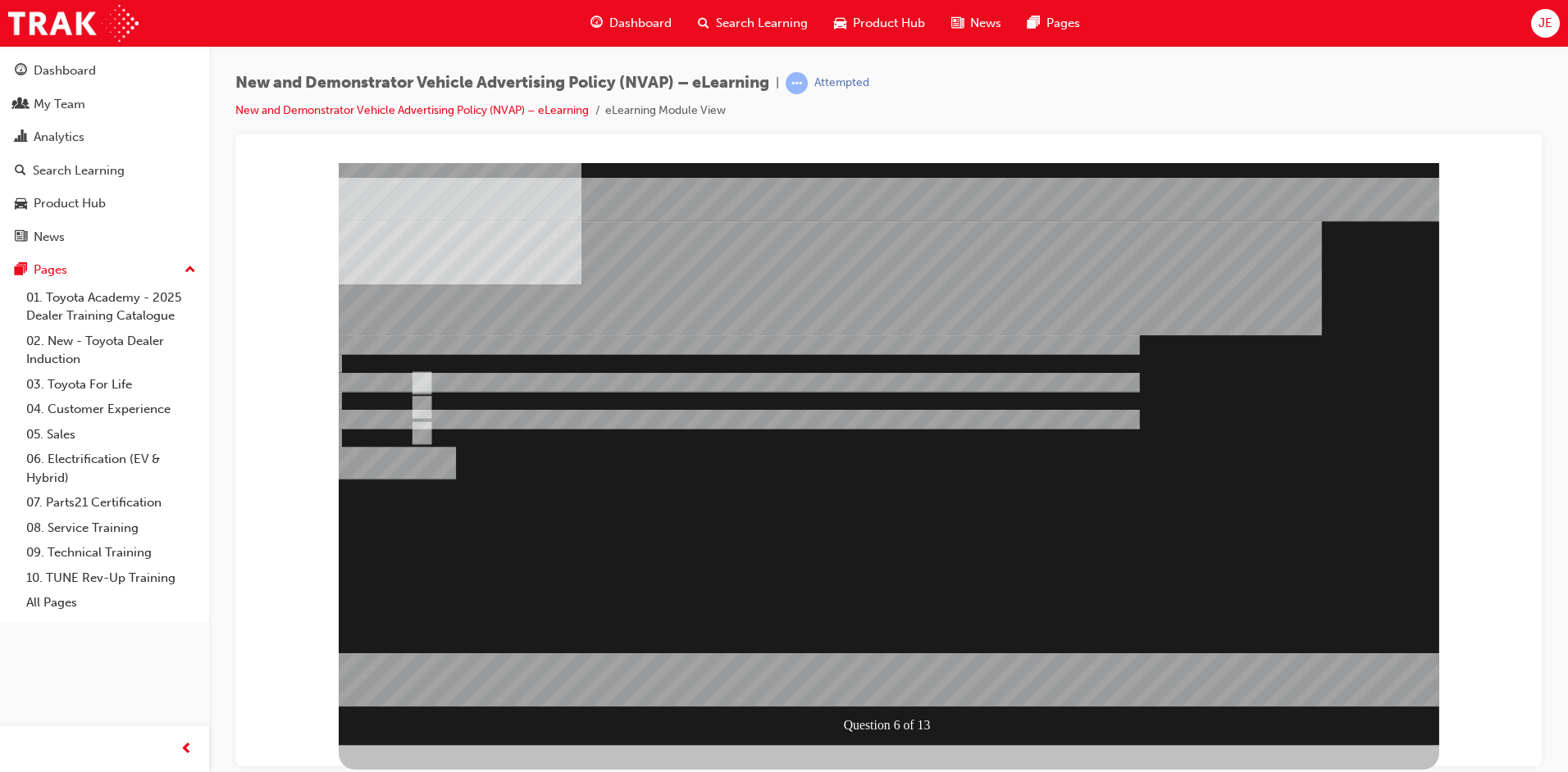
click at [481, 379] on div at bounding box center [889, 454] width 1100 height 582
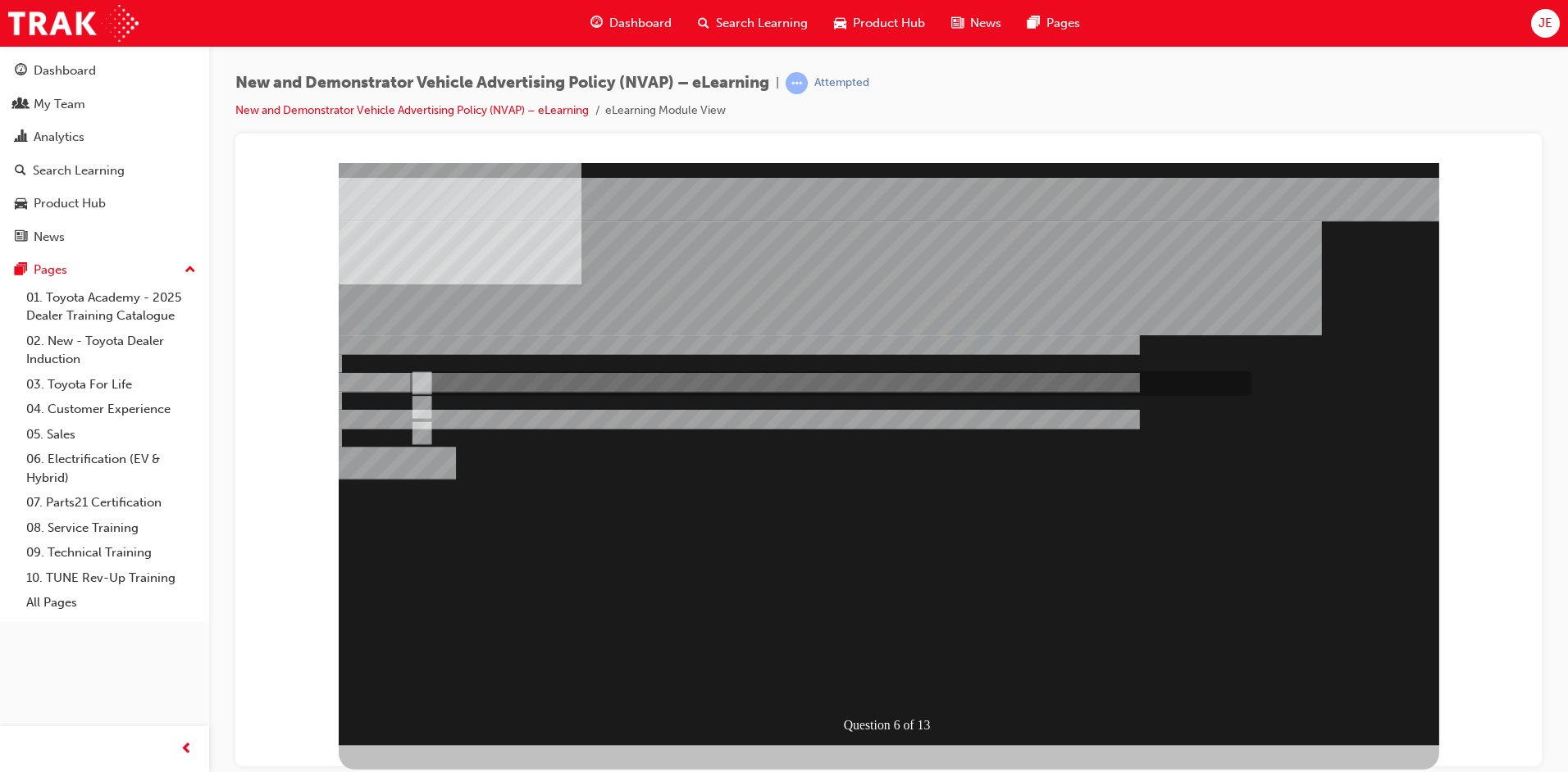
radio input "true"
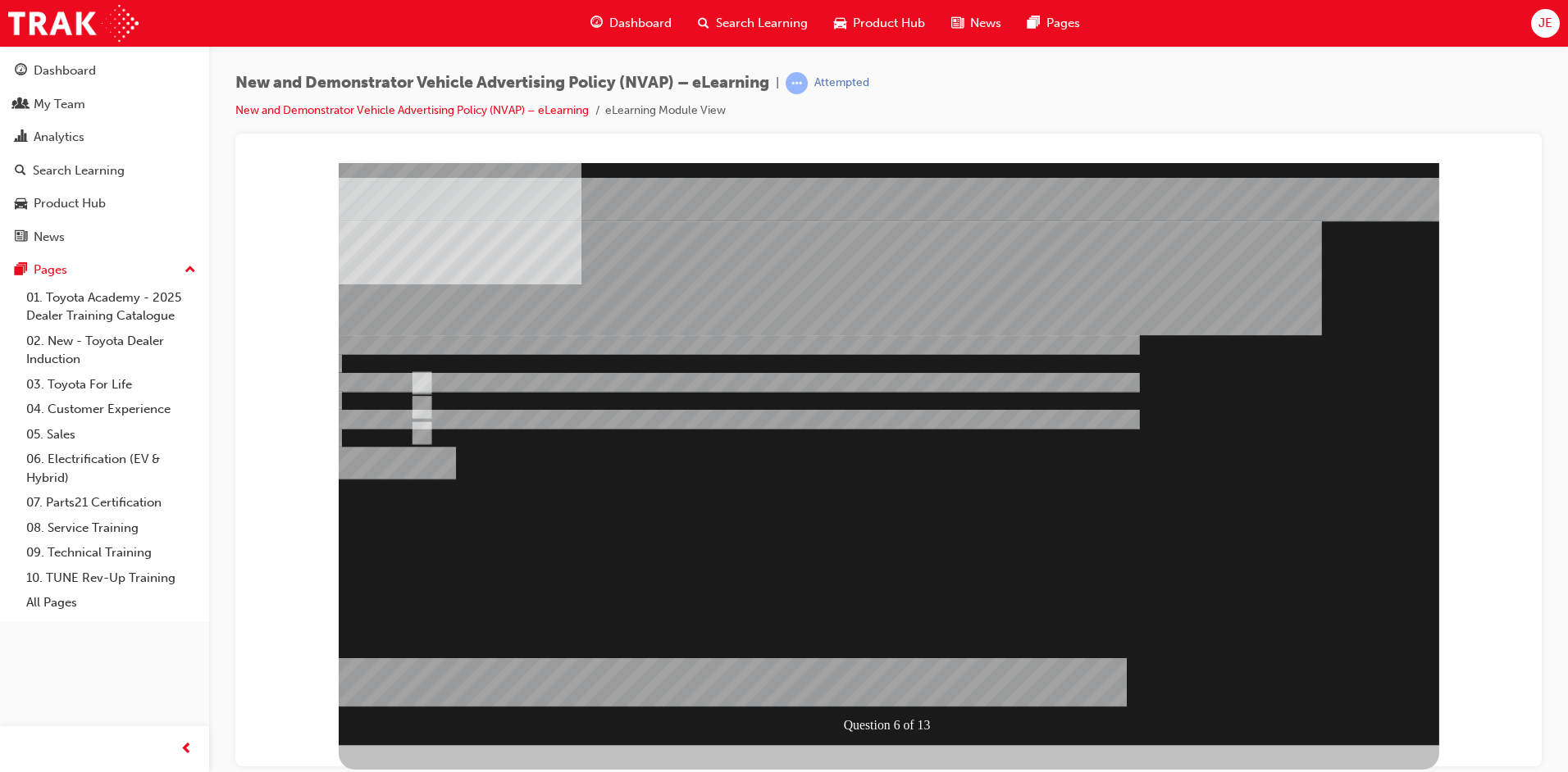
click at [559, 434] on div at bounding box center [889, 454] width 1100 height 582
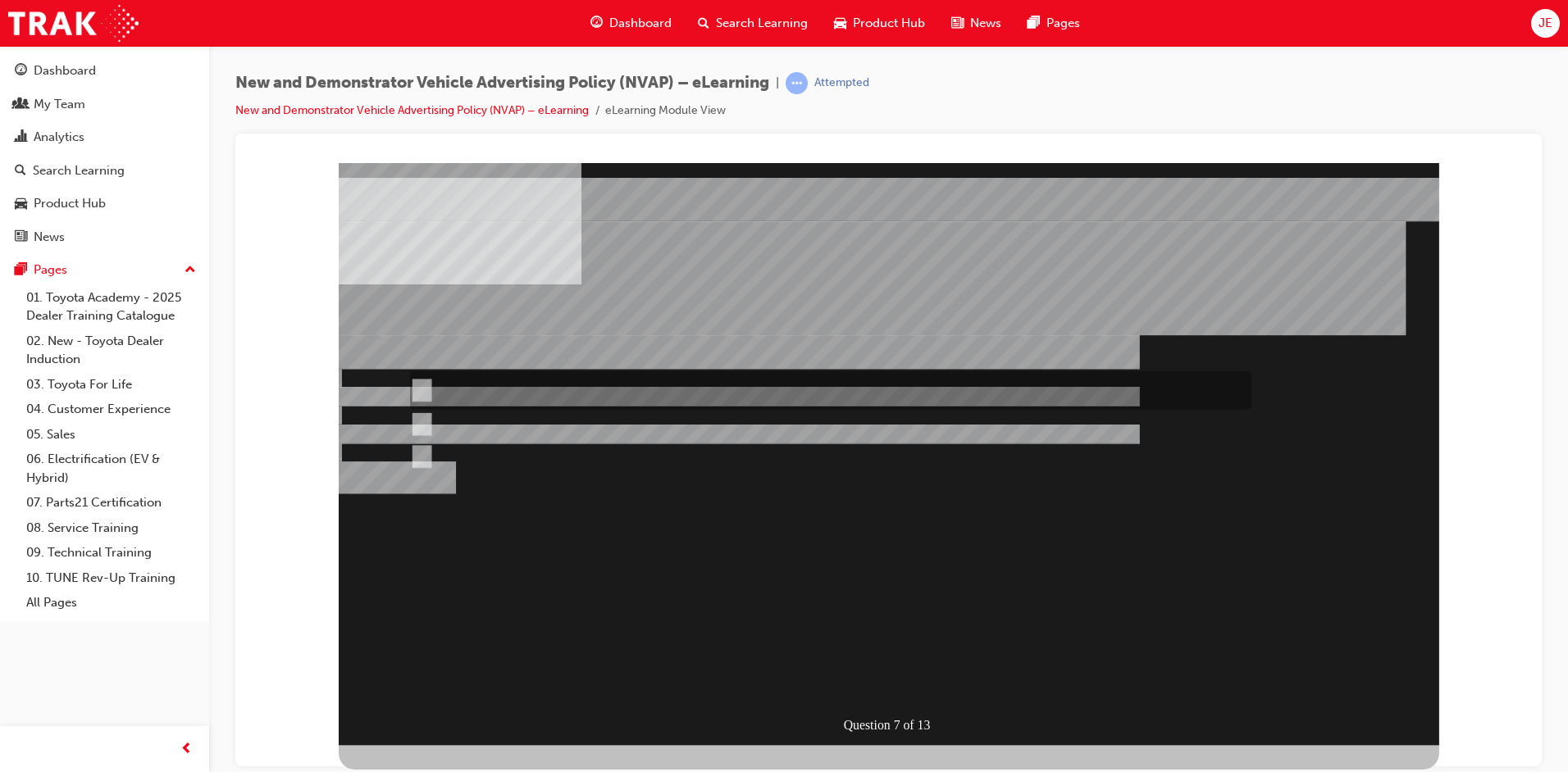
radio input "true"
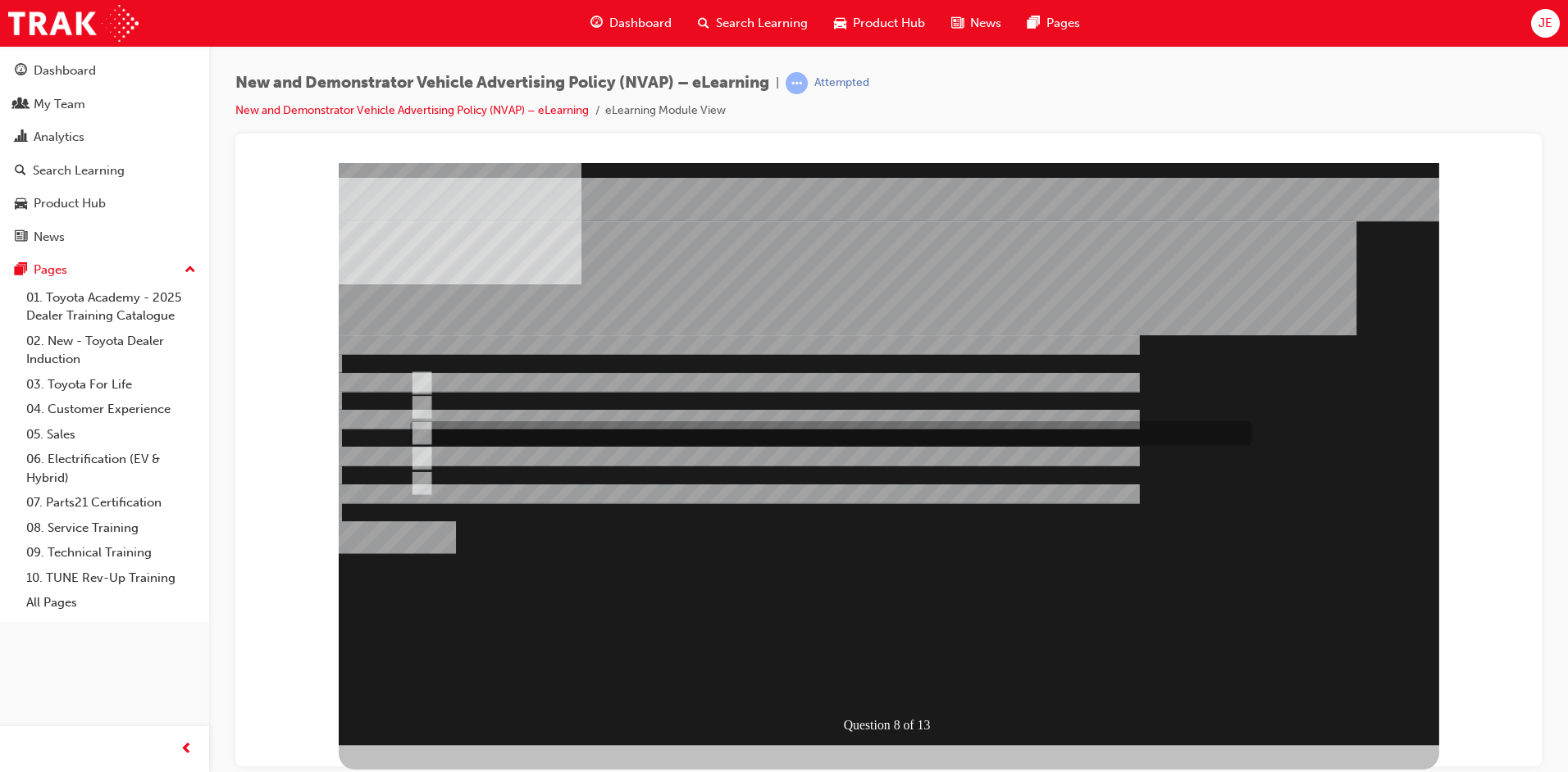
checkbox input "true"
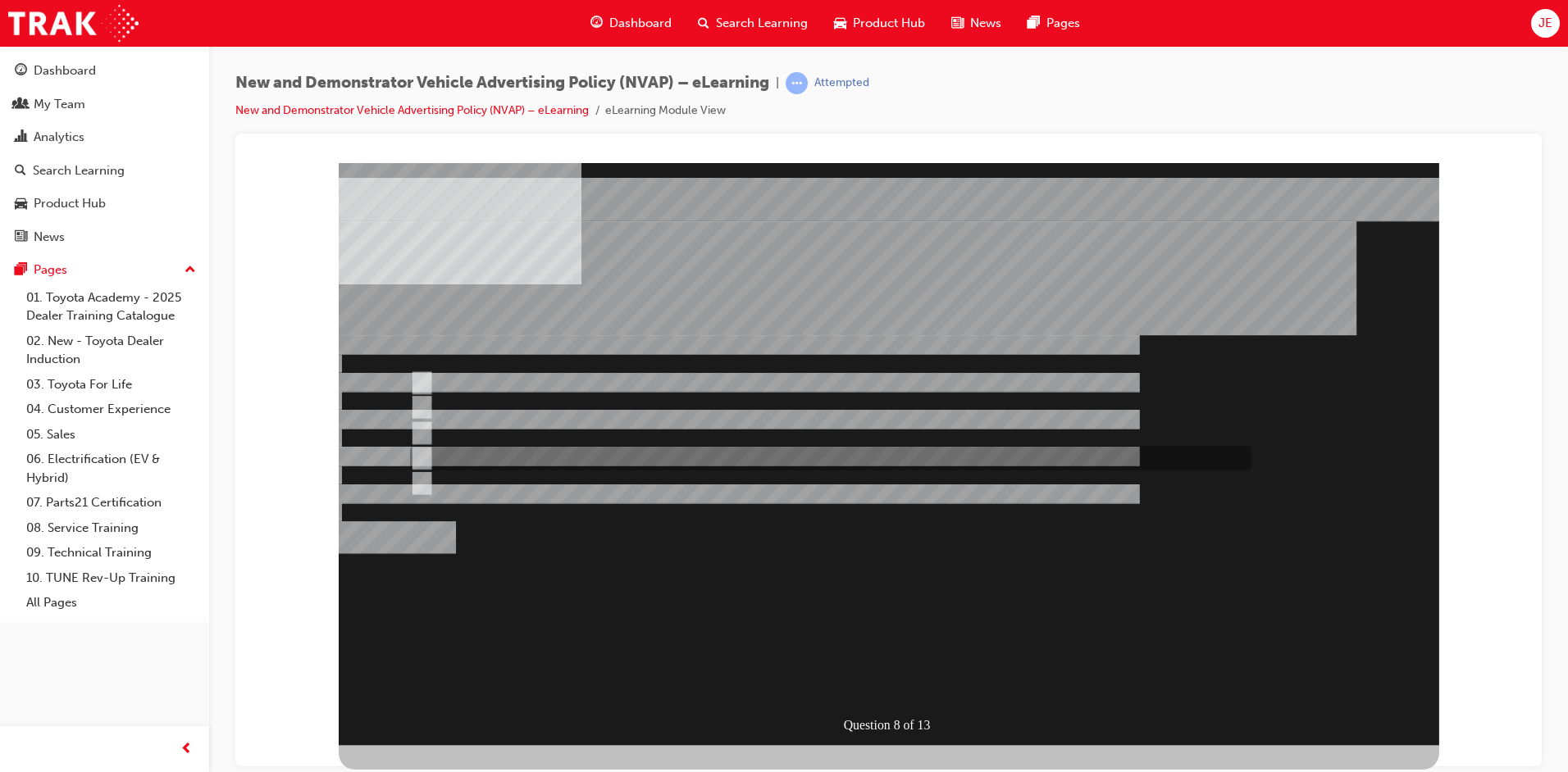
checkbox input "true"
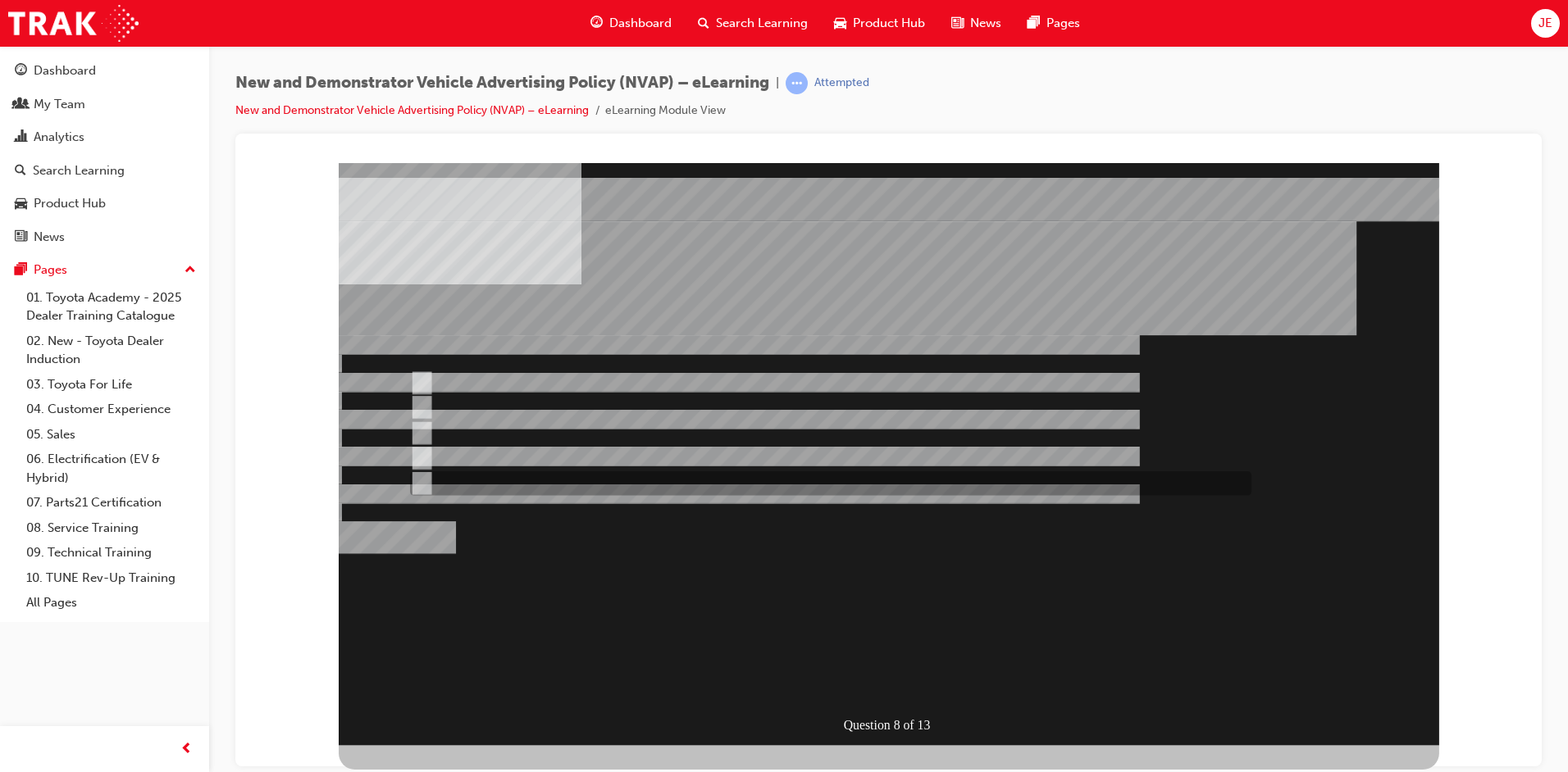
checkbox input "true"
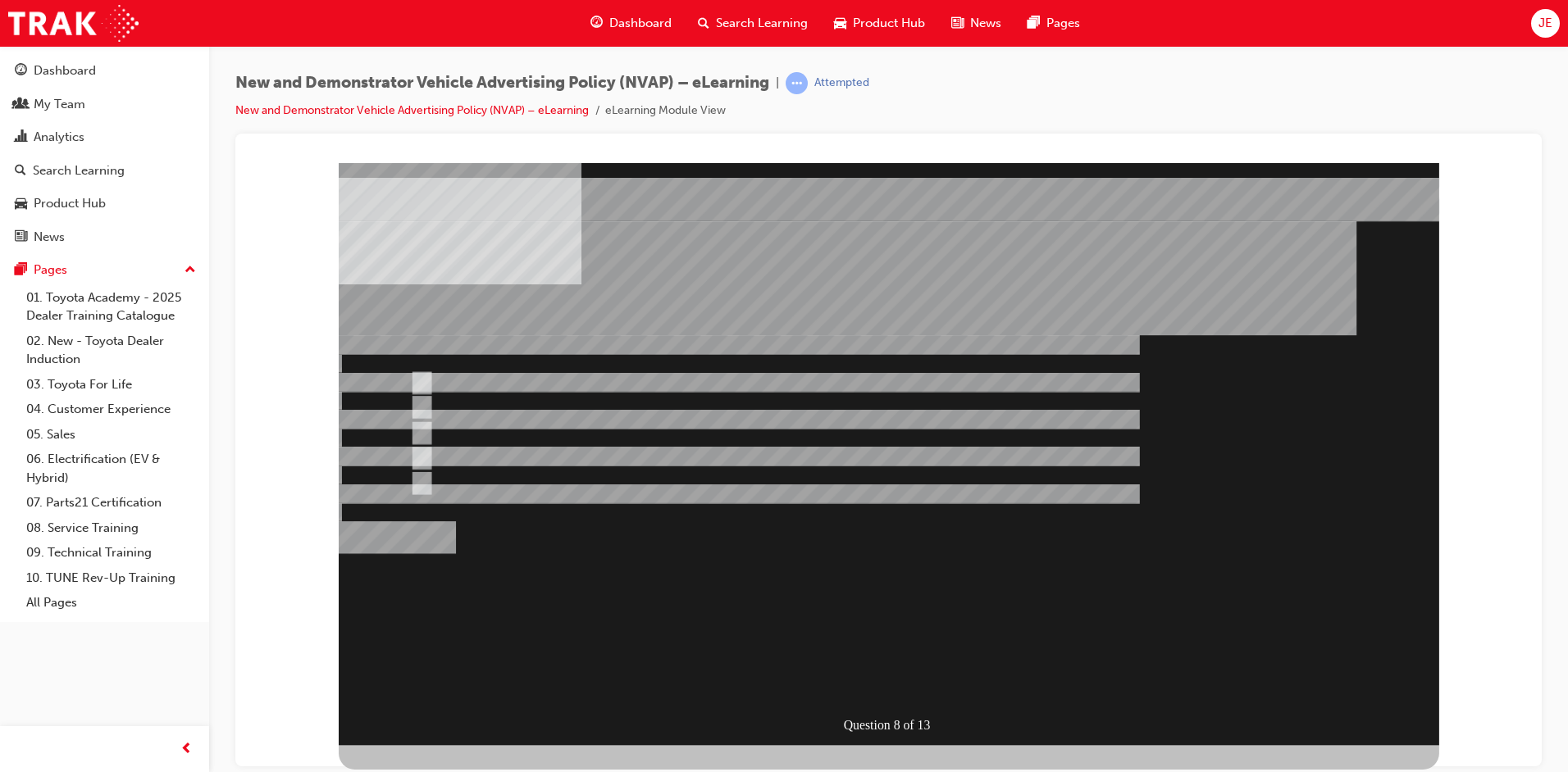
click at [889, 659] on div "" at bounding box center [733, 635] width 788 height 49
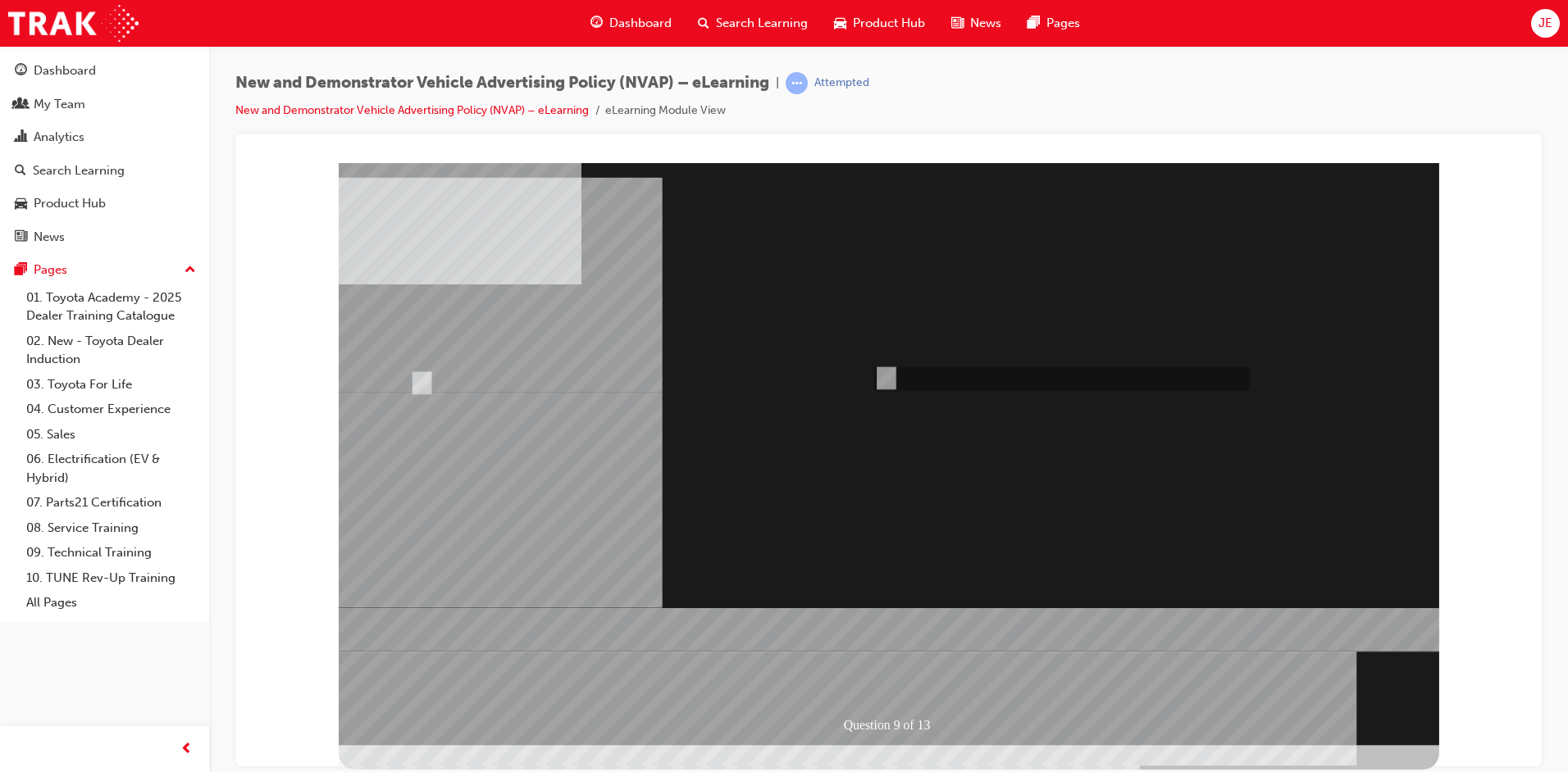
radio input "true"
click at [422, 380] on div at bounding box center [889, 454] width 1100 height 582
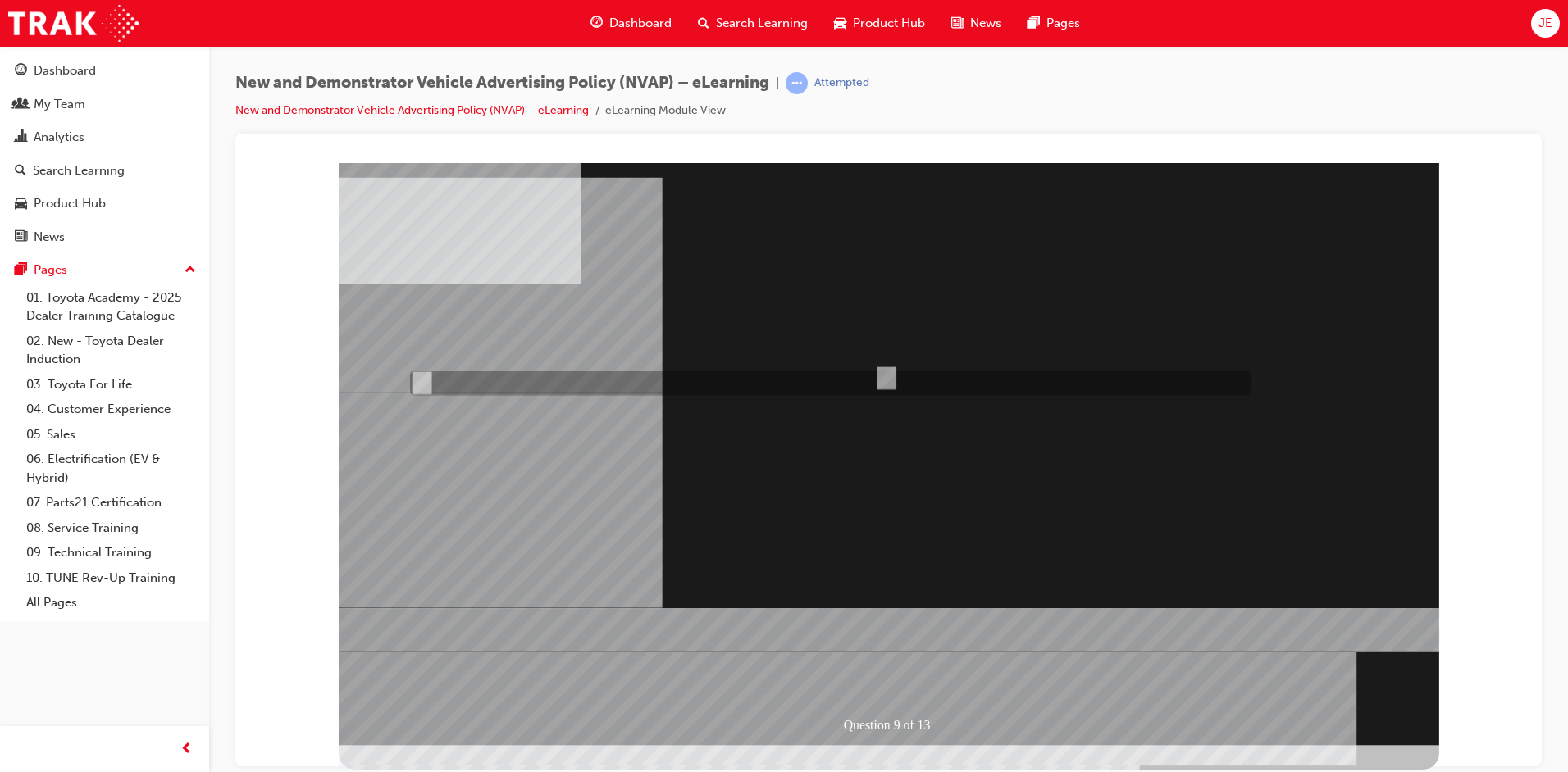
radio input "true"
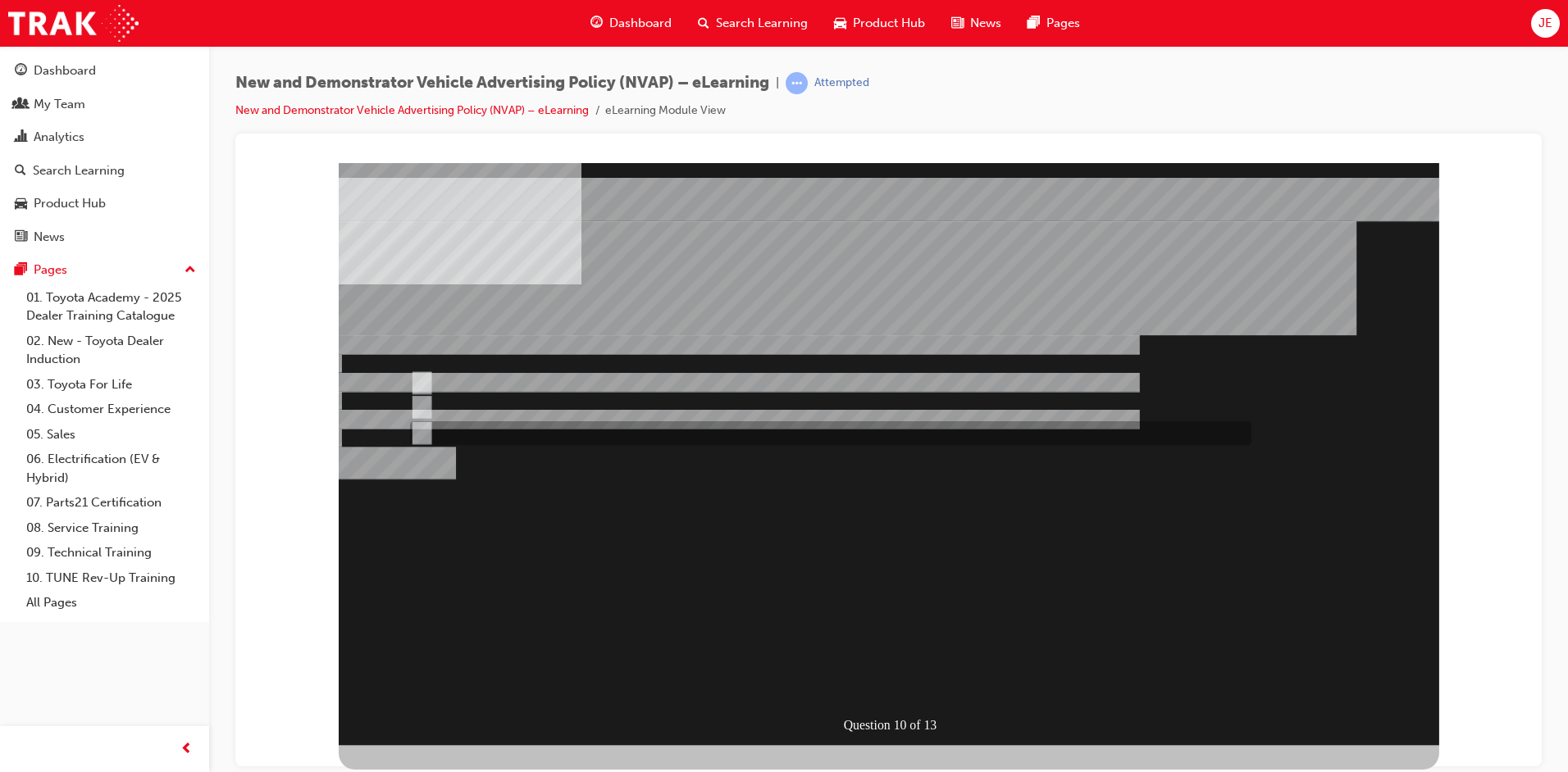
radio input "true"
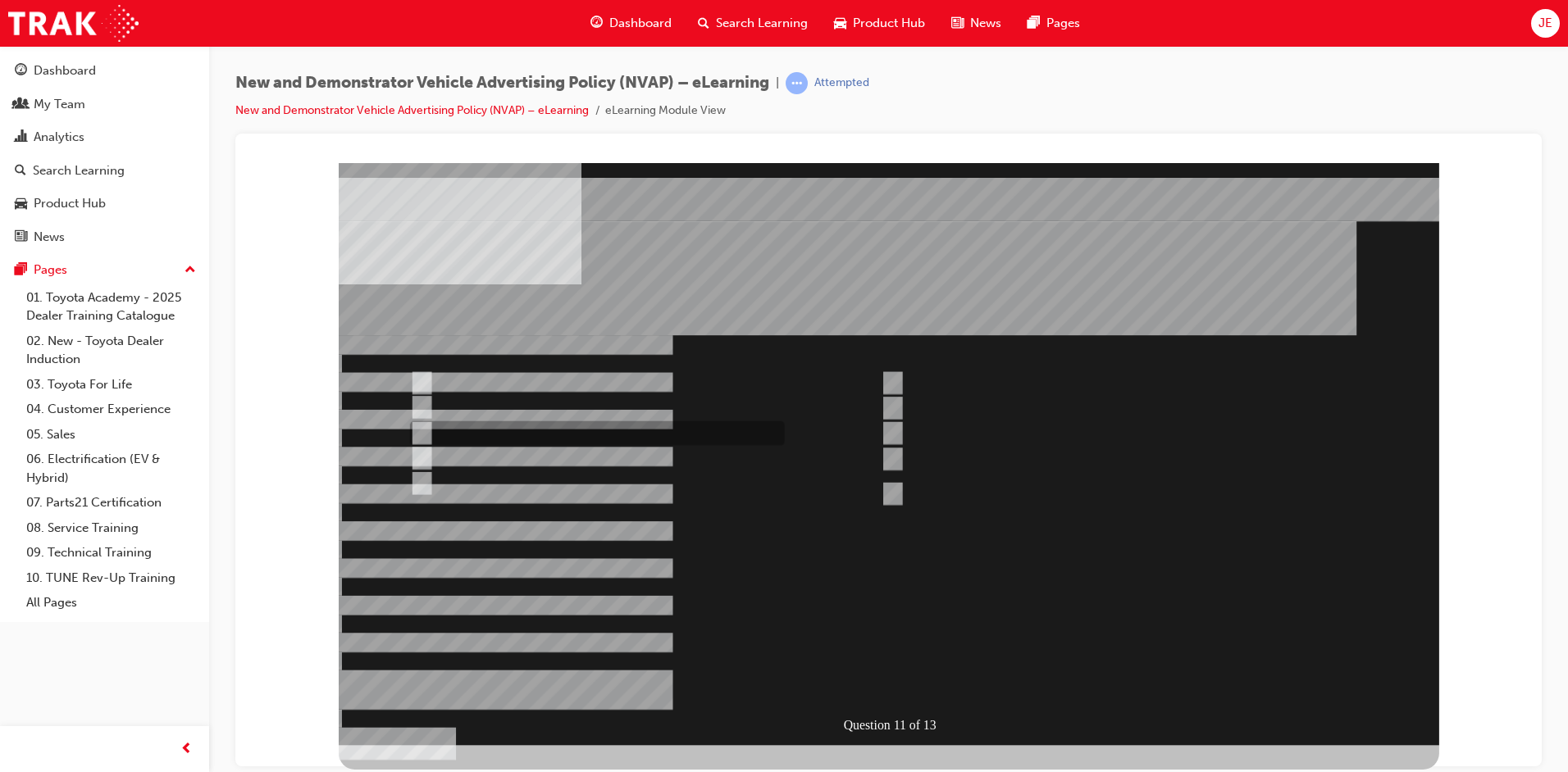
checkbox input "true"
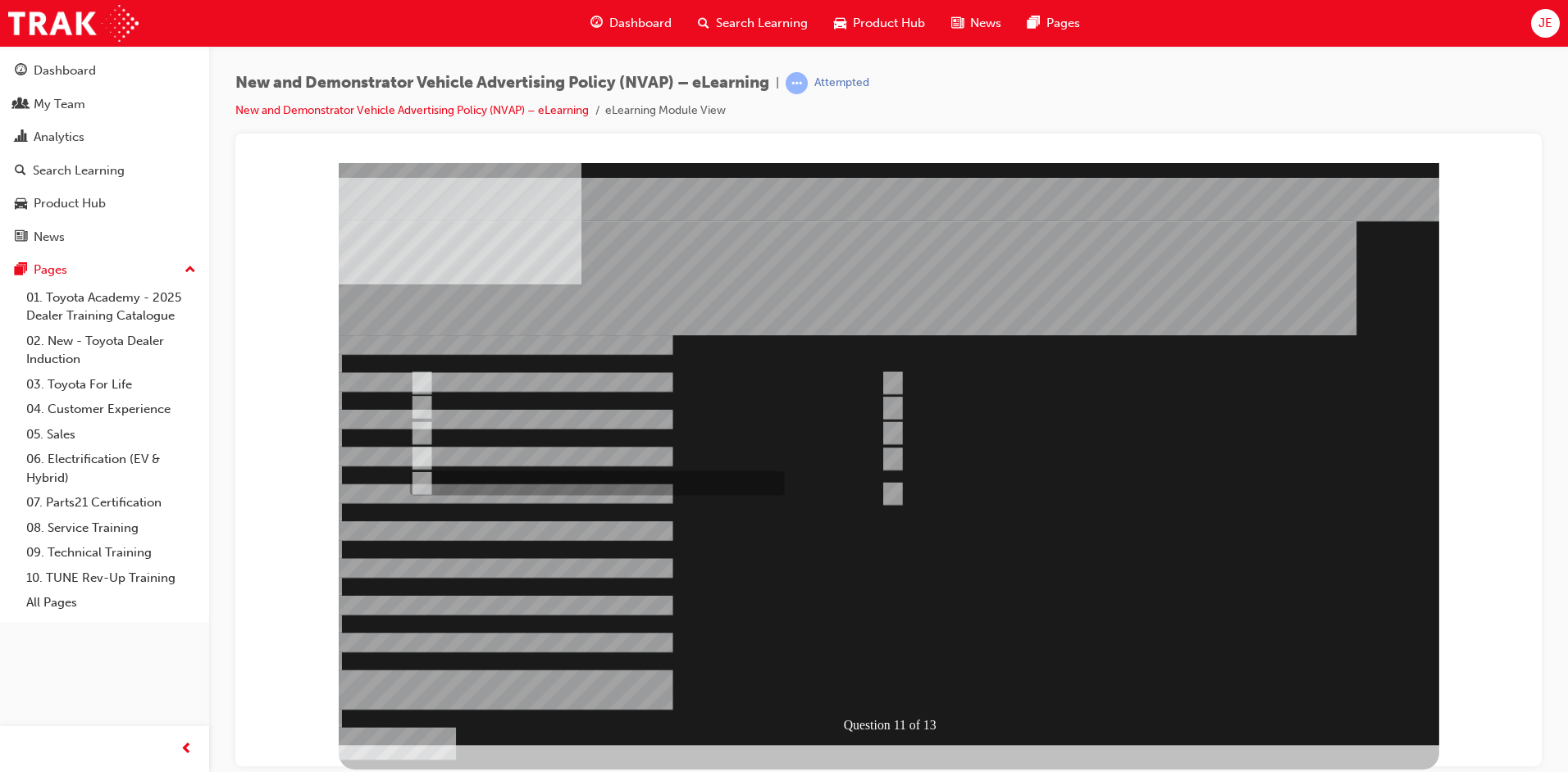
checkbox input "true"
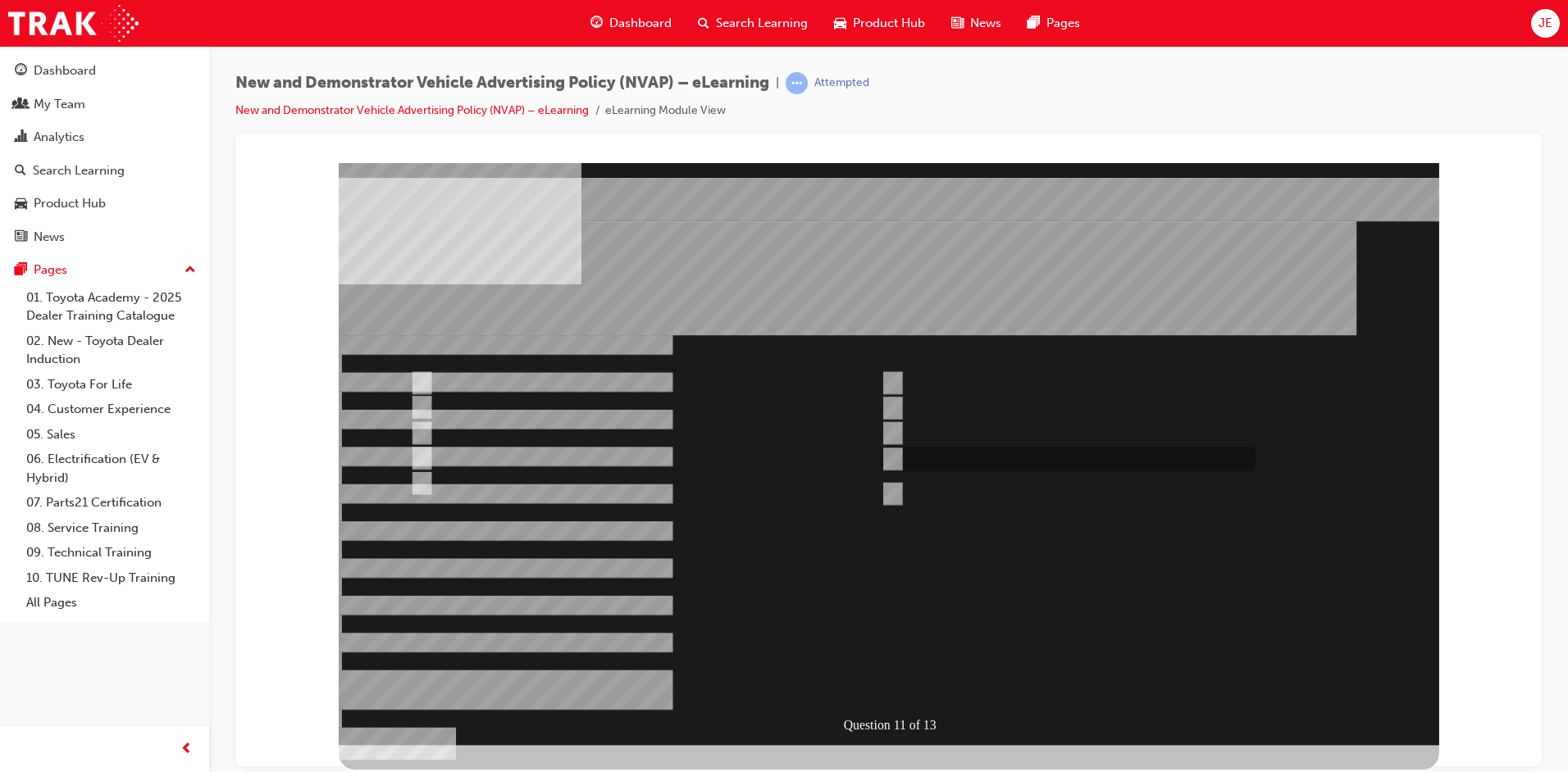
checkbox input "true"
click at [425, 383] on div at bounding box center [889, 454] width 1100 height 582
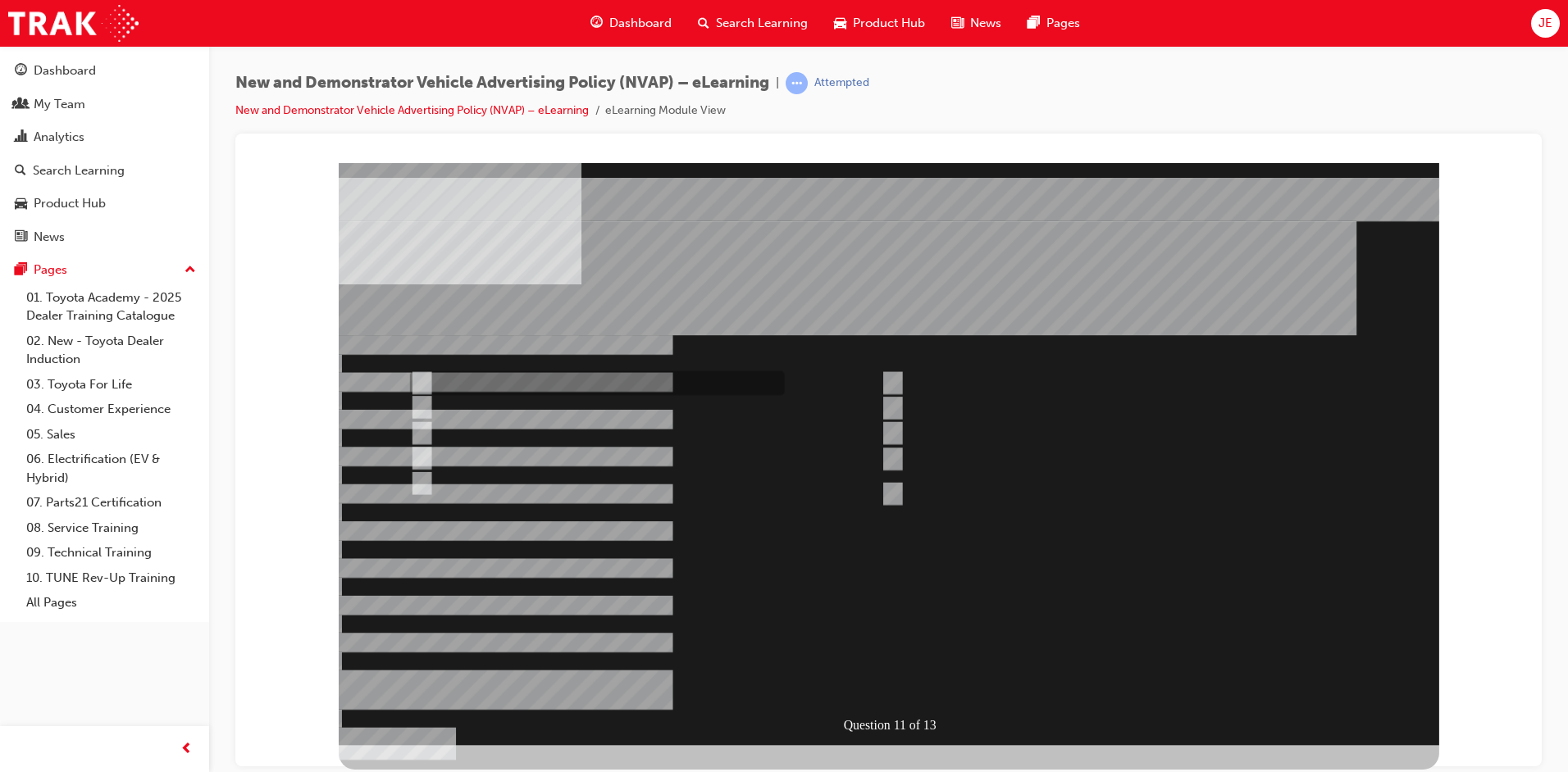
checkbox input "false"
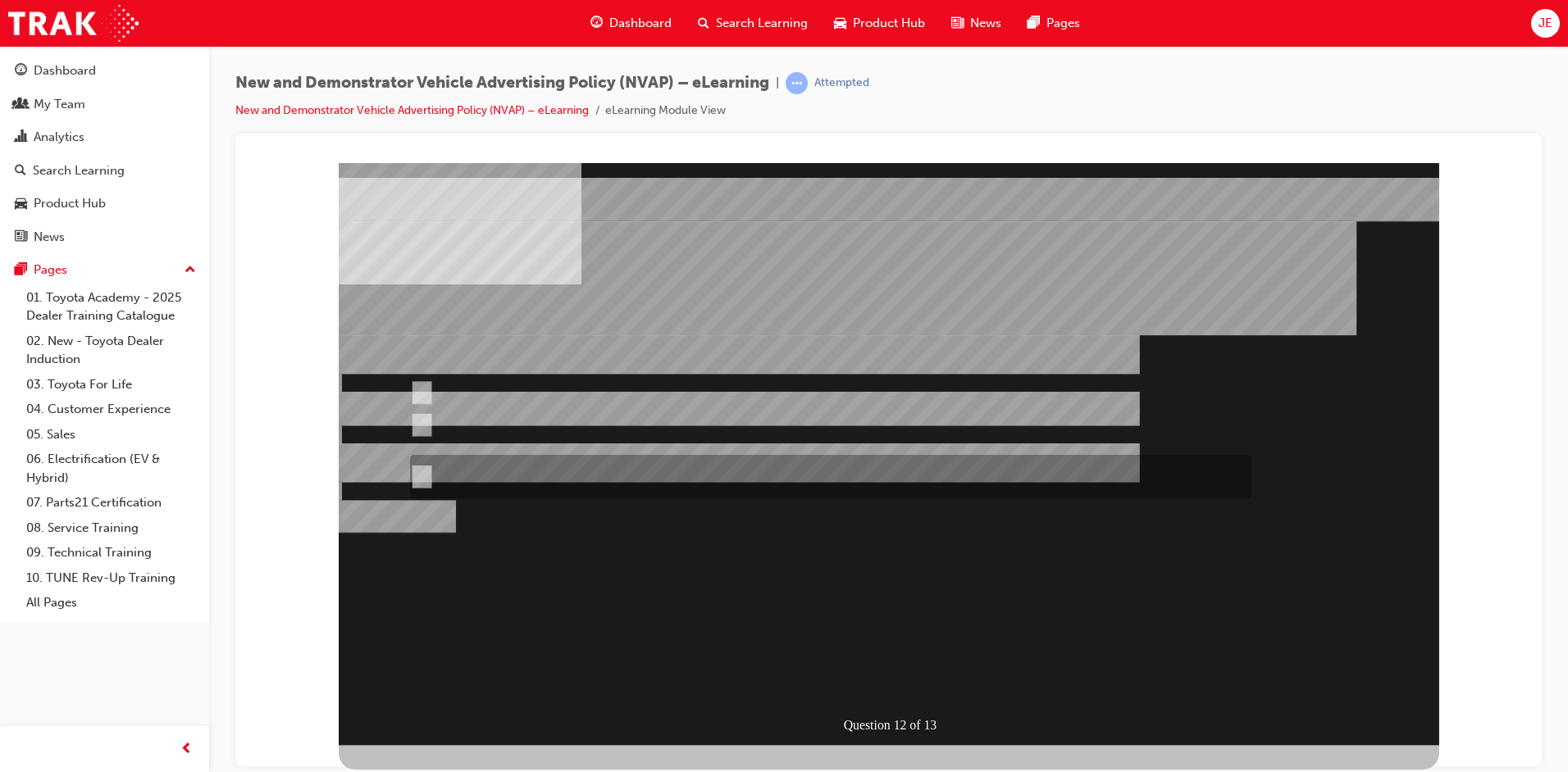
radio input "true"
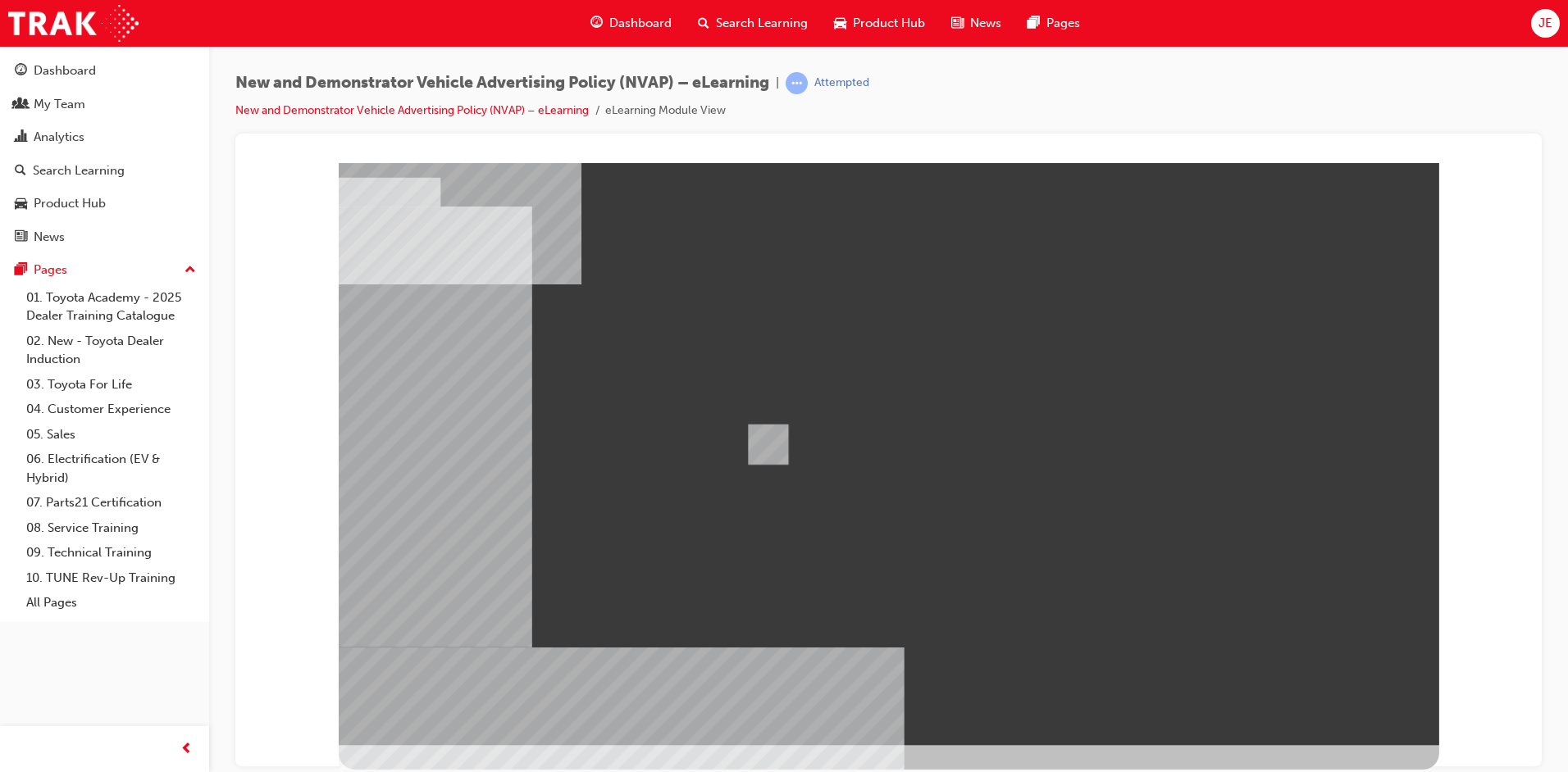
drag, startPoint x: 841, startPoint y: 444, endPoint x: 771, endPoint y: 459, distance: 71.6
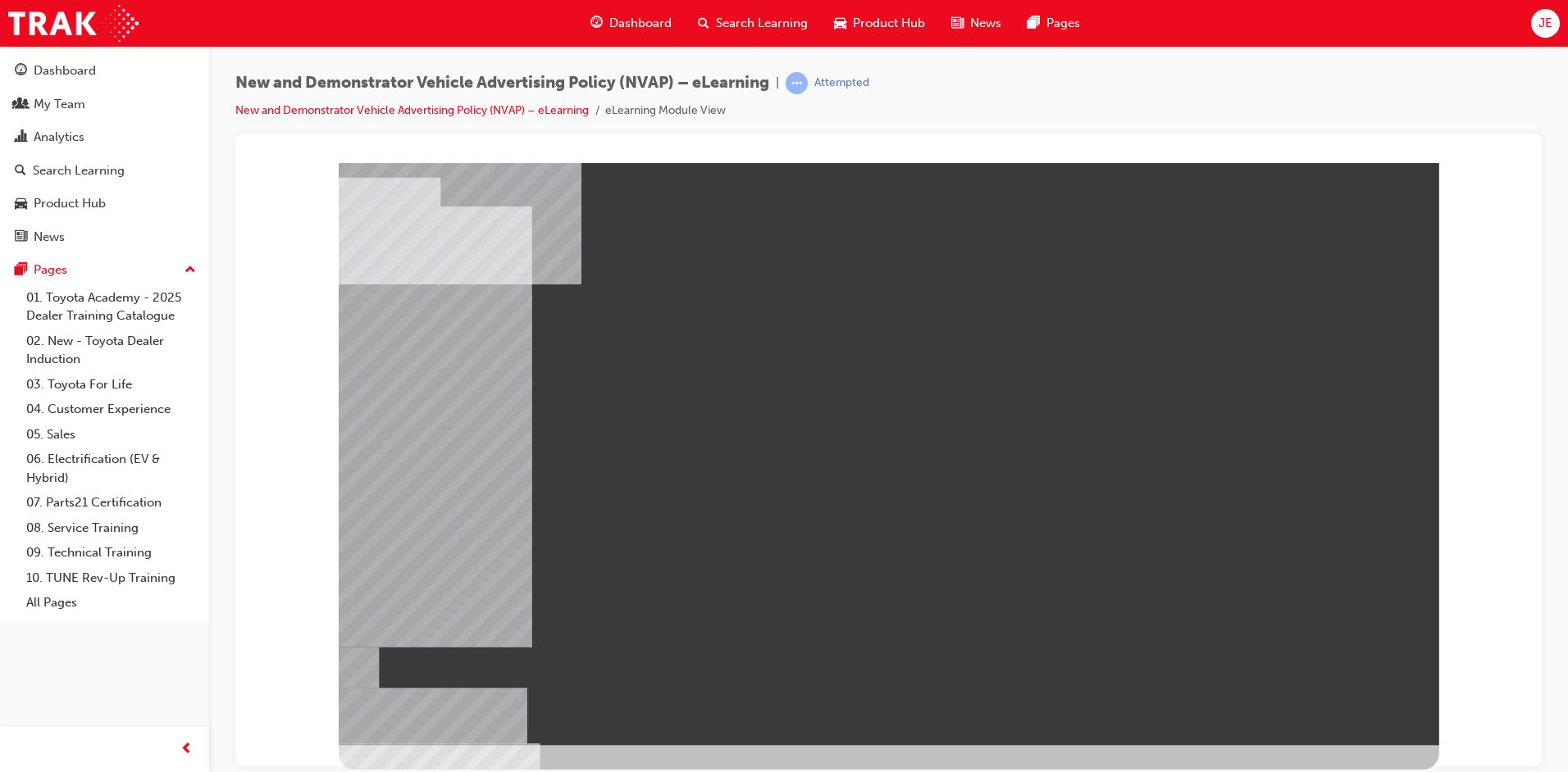
drag, startPoint x: 407, startPoint y: 494, endPoint x: 640, endPoint y: 456, distance: 236.1
click at [820, 378] on div at bounding box center [889, 454] width 1100 height 582
